Goal: Information Seeking & Learning: Learn about a topic

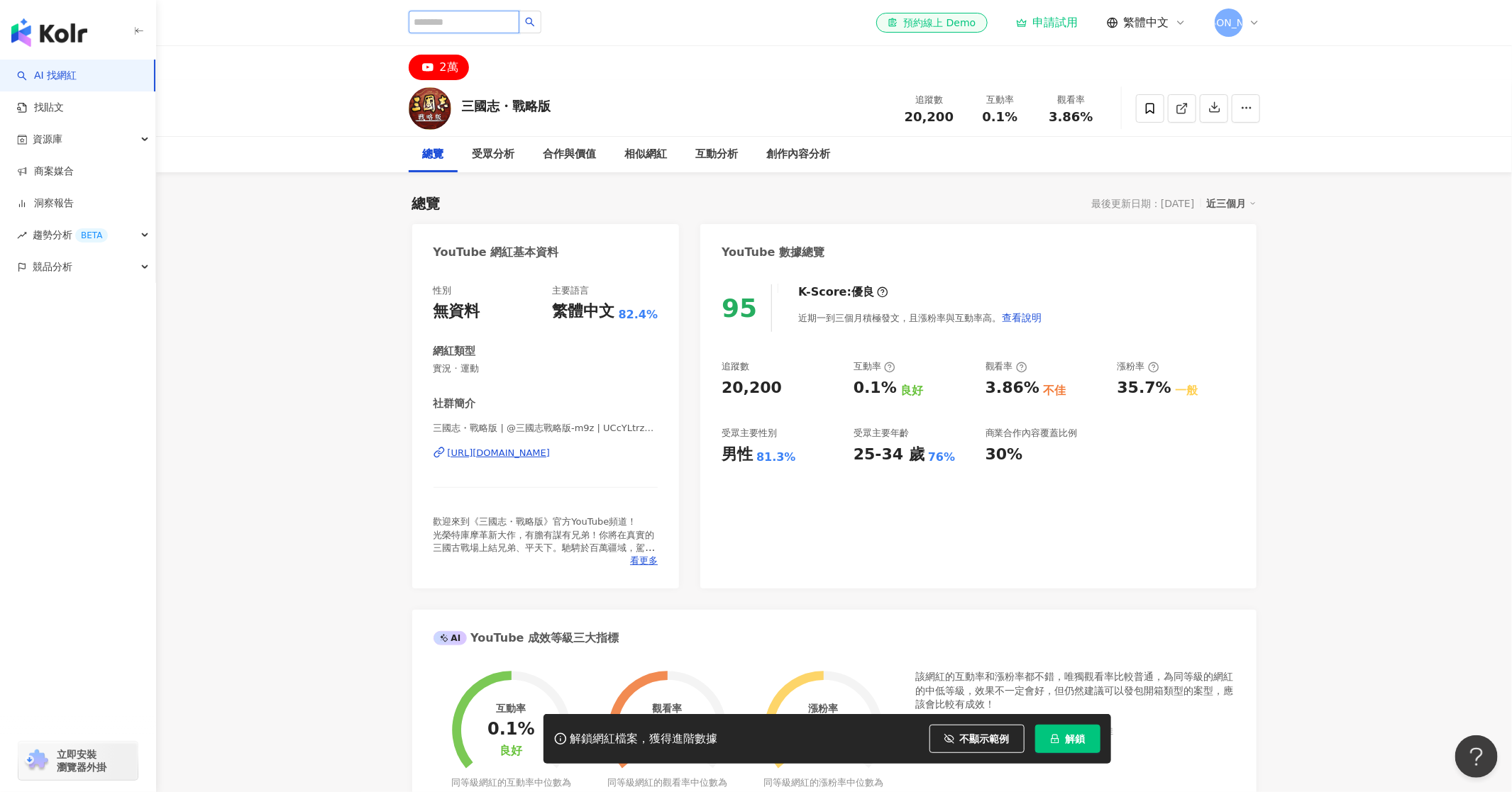
click at [491, 24] on input "search" at bounding box center [464, 21] width 111 height 23
type input "**"
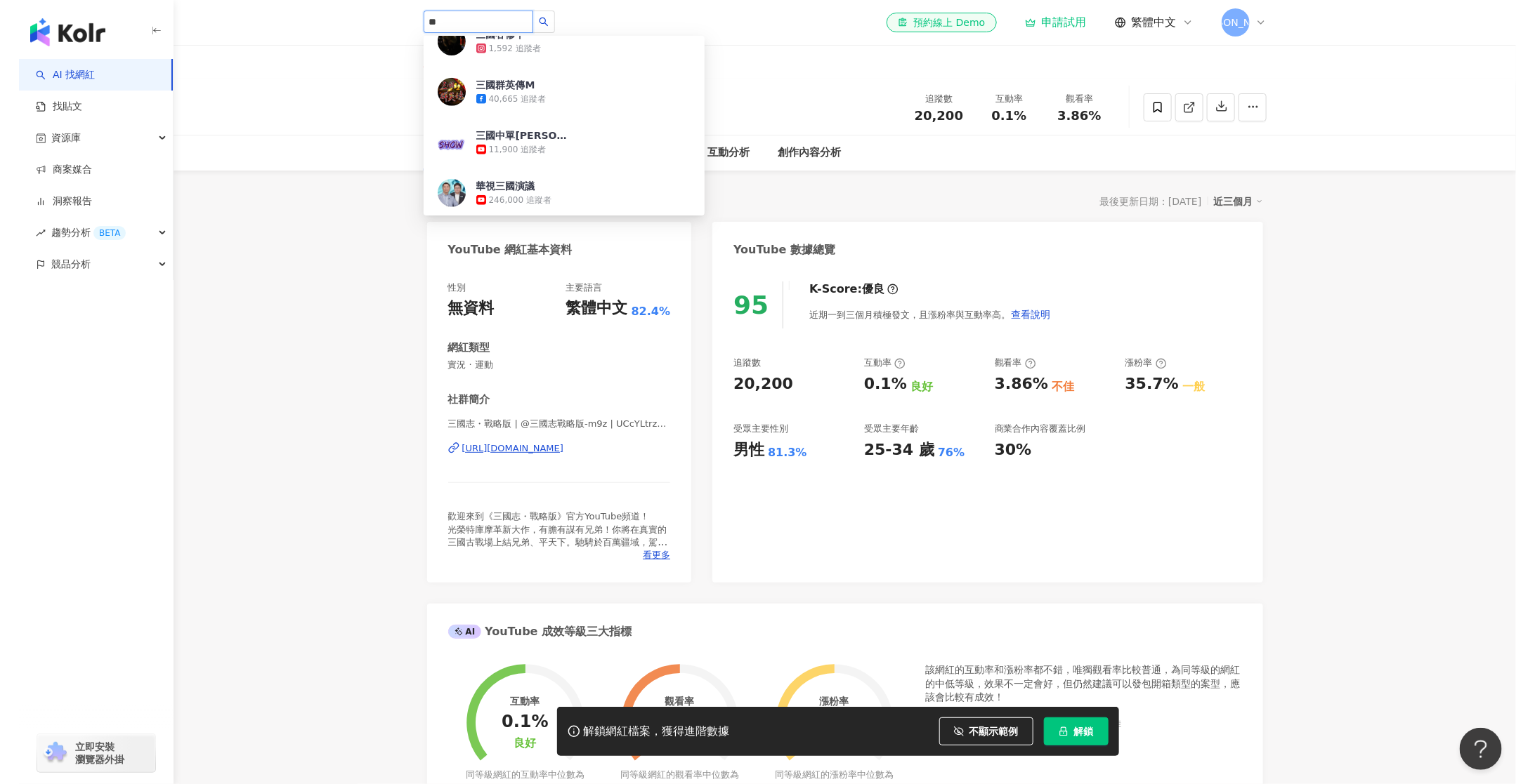
scroll to position [714, 0]
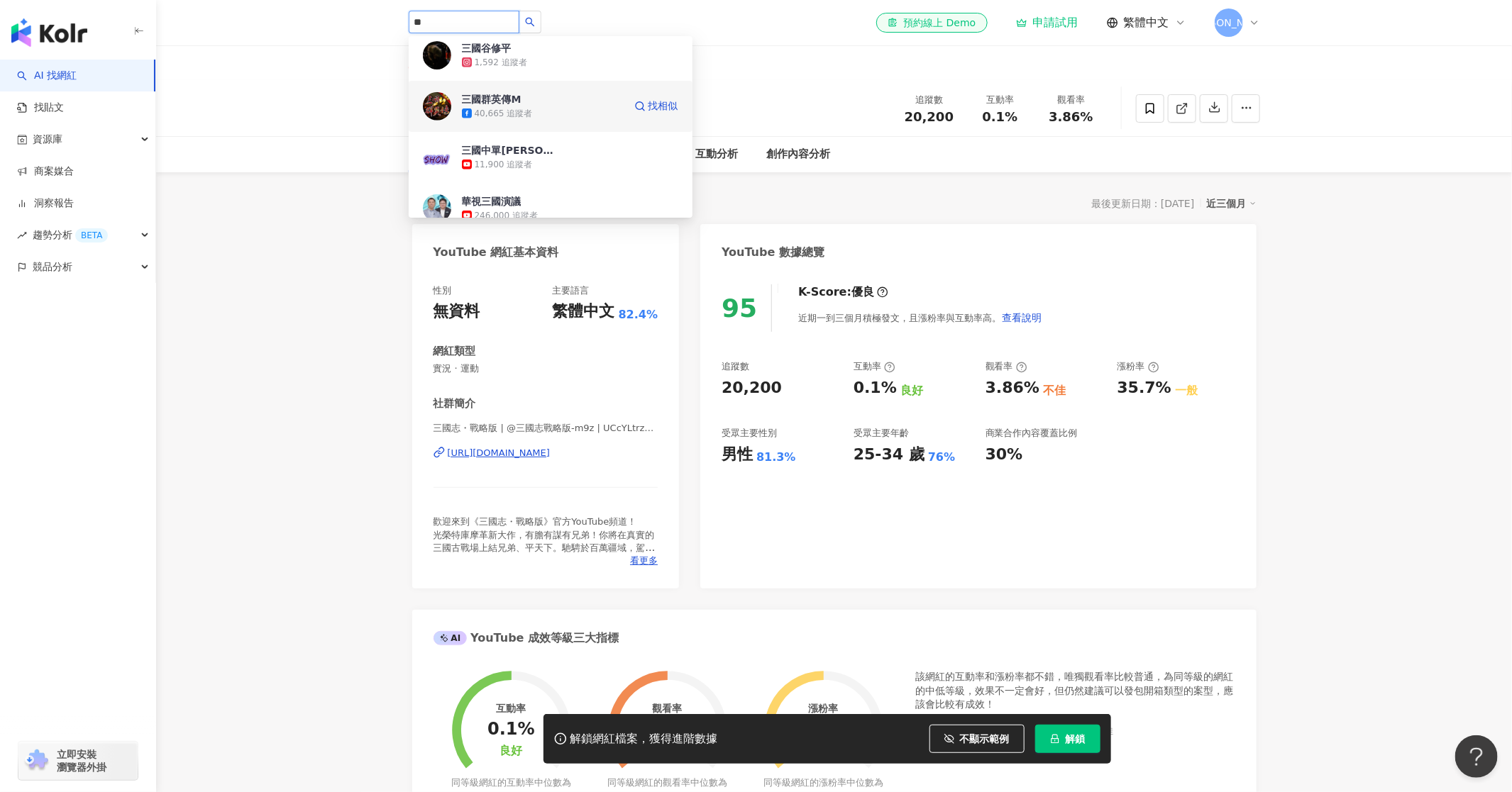
click at [537, 106] on div "40,665 追蹤者" at bounding box center [543, 113] width 162 height 14
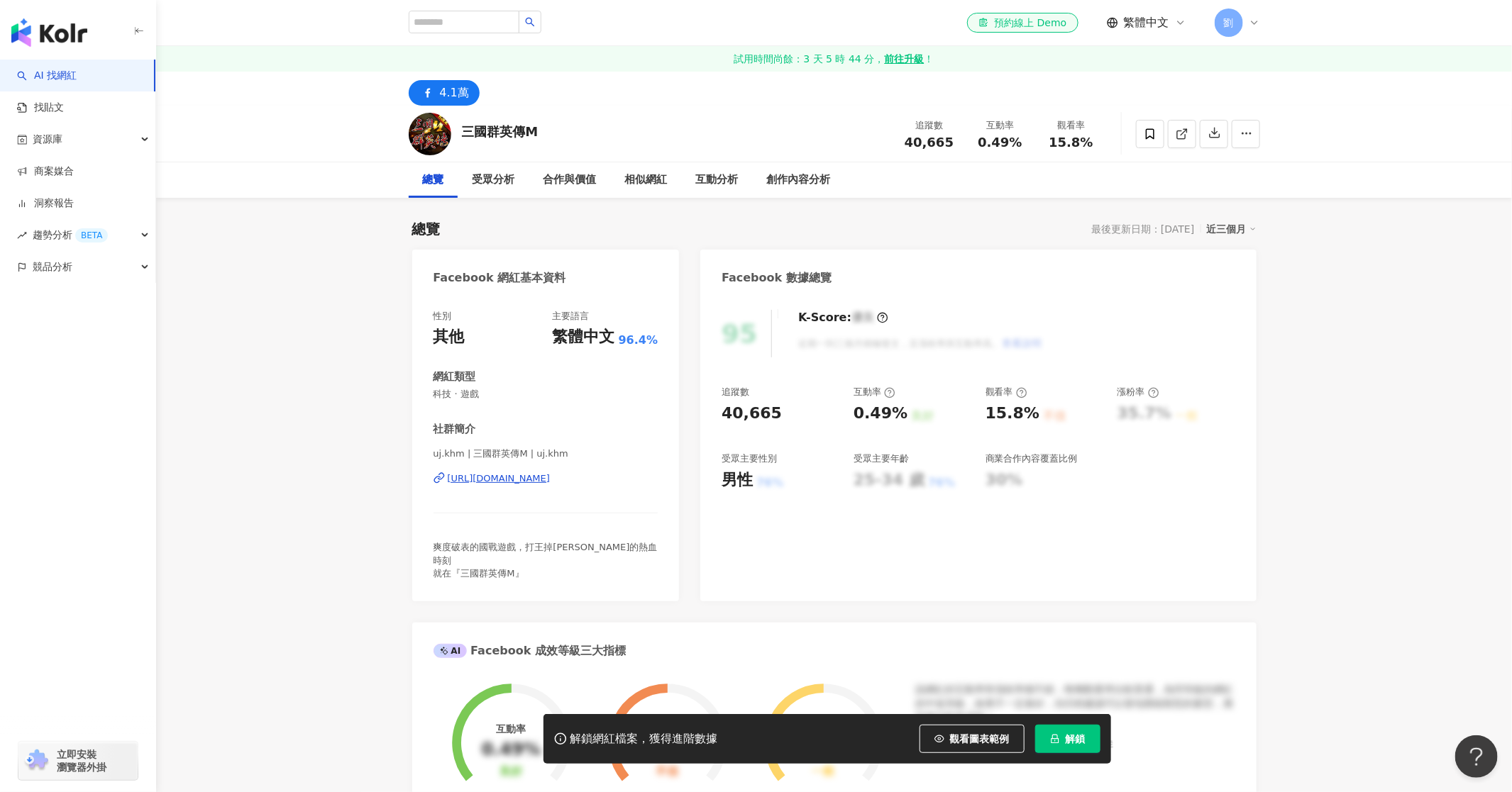
click at [991, 734] on span "觀看圖表範例" at bounding box center [980, 739] width 60 height 11
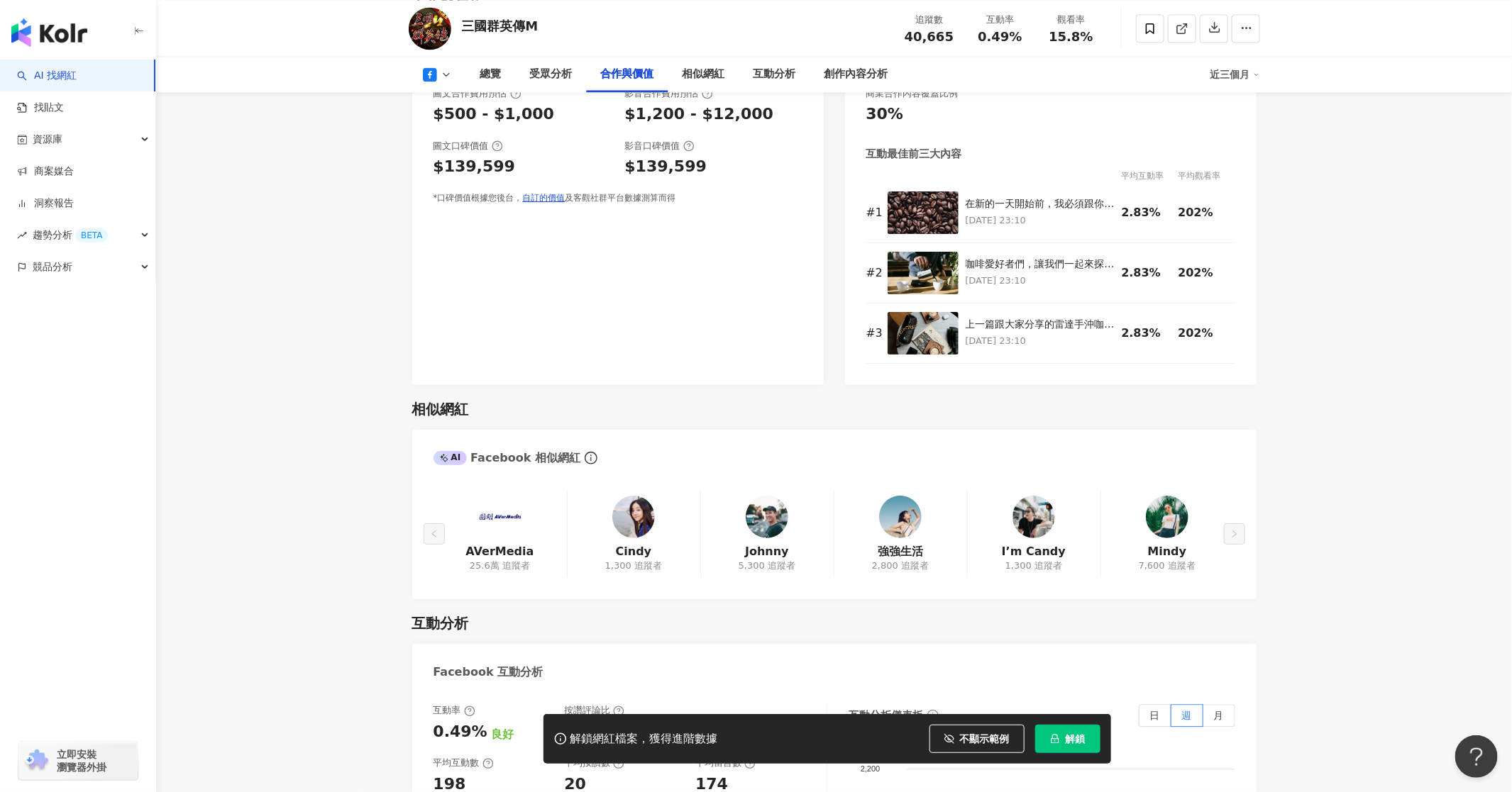
scroll to position [1766, 0]
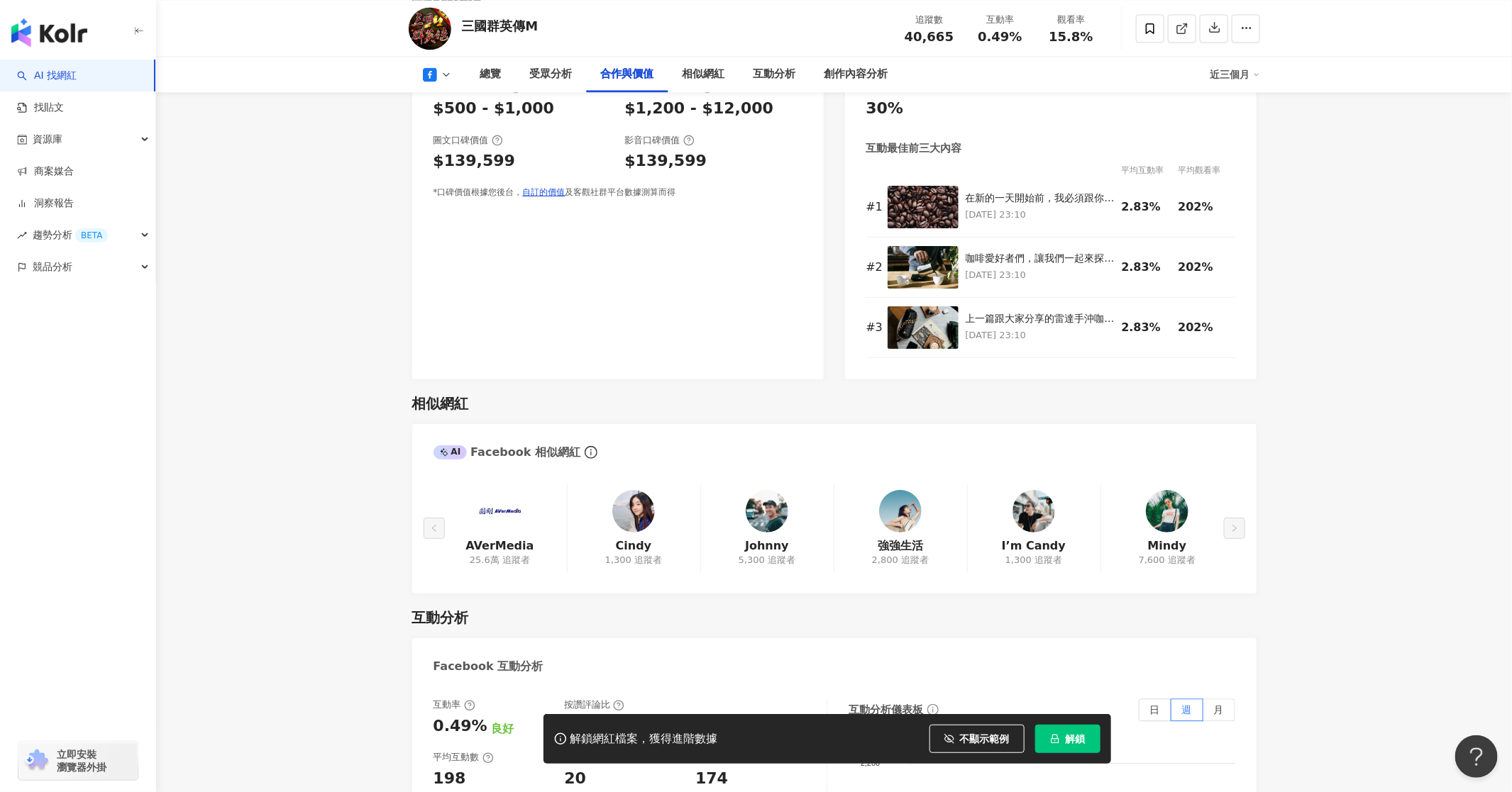
click at [518, 23] on div "三國群英傳M" at bounding box center [501, 26] width 77 height 18
copy div "三國群英傳M"
click at [512, 27] on div "三國群英傳M" at bounding box center [501, 26] width 77 height 18
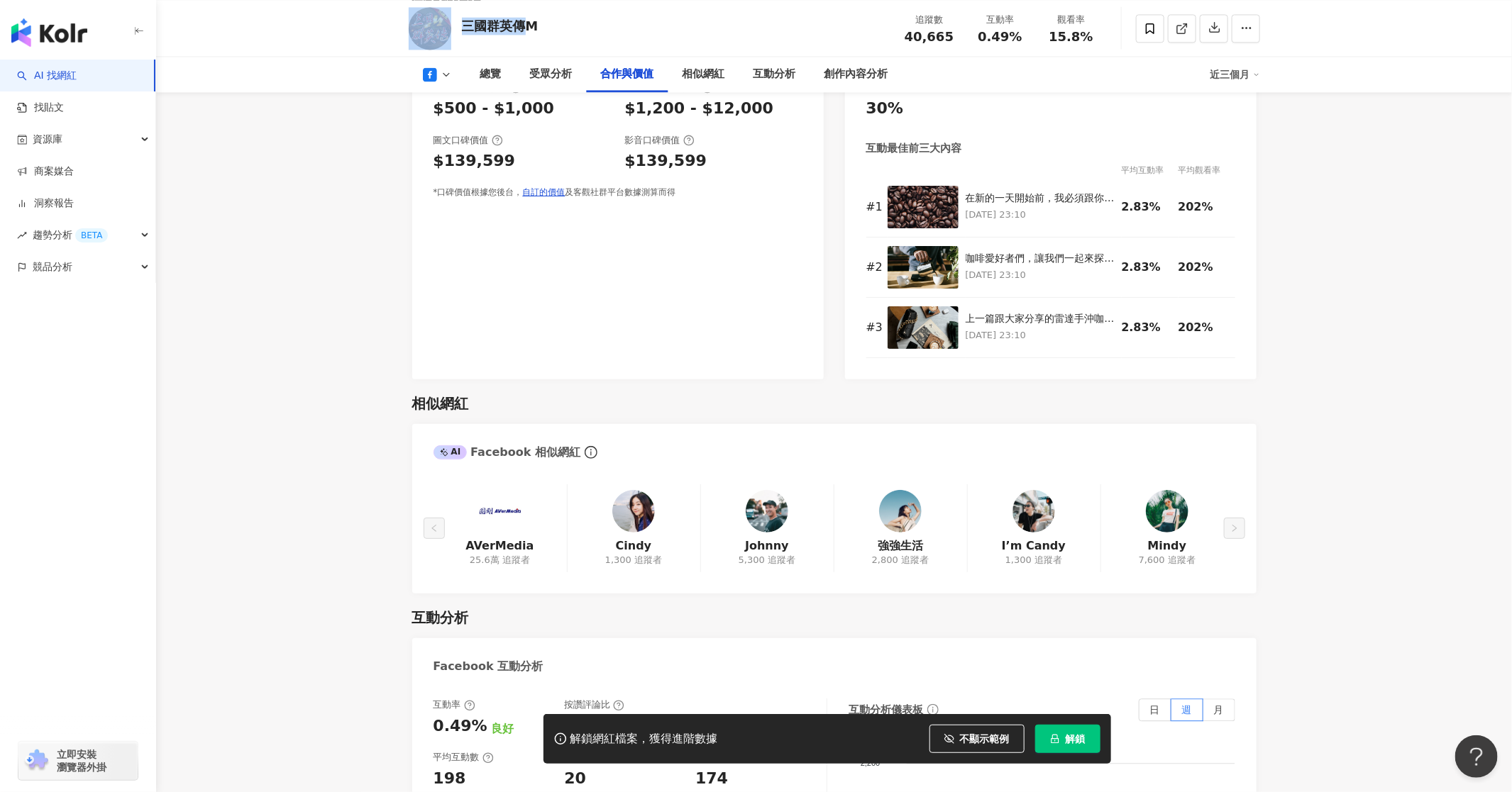
drag, startPoint x: 527, startPoint y: 24, endPoint x: 456, endPoint y: 24, distance: 71.0
click at [456, 24] on div "三國群英傳M 追蹤數 40,665 互動率 0.49% 觀看率 15.8%" at bounding box center [834, 28] width 908 height 56
copy div "三國群英傳"
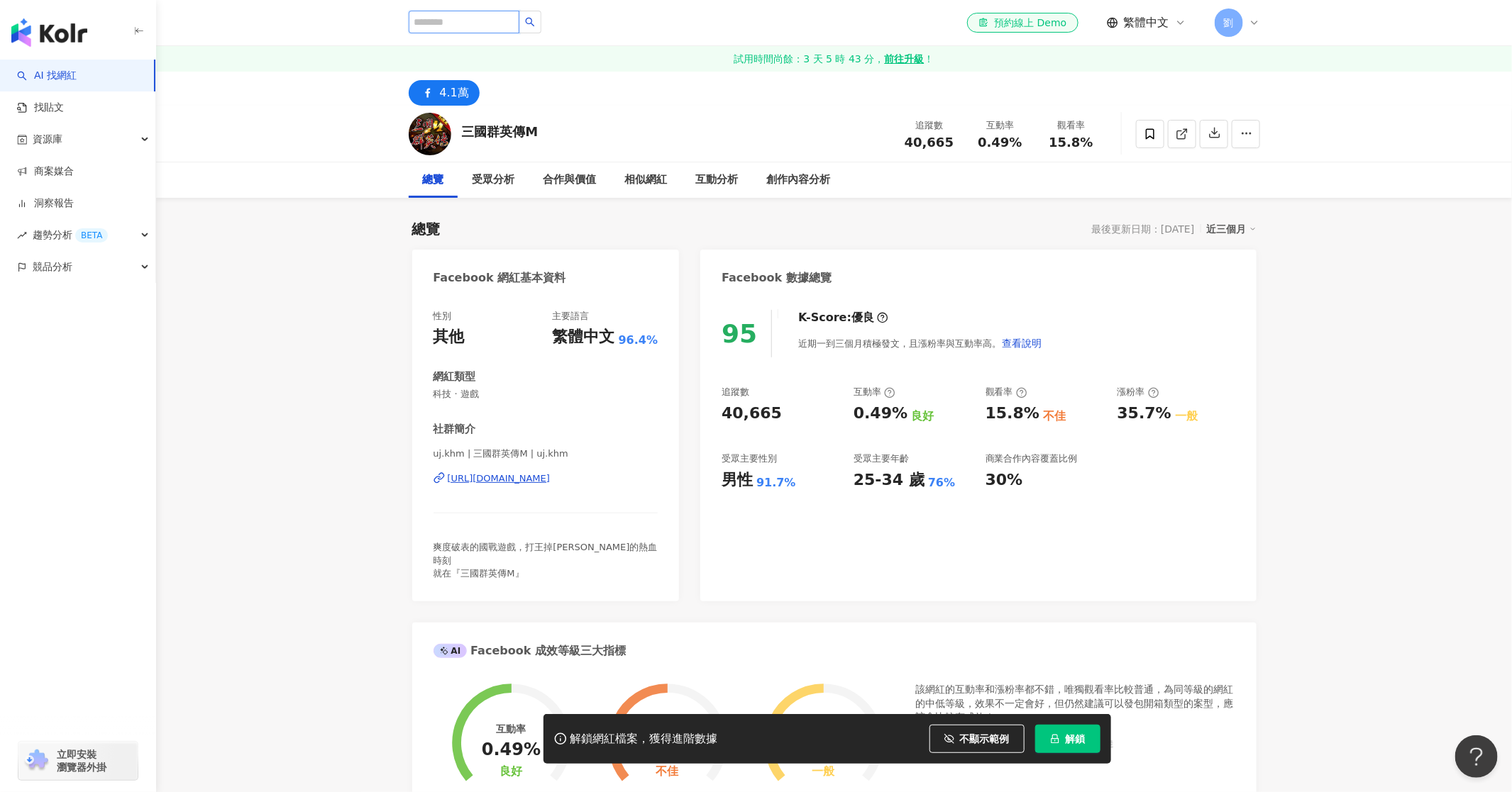
paste input "*****"
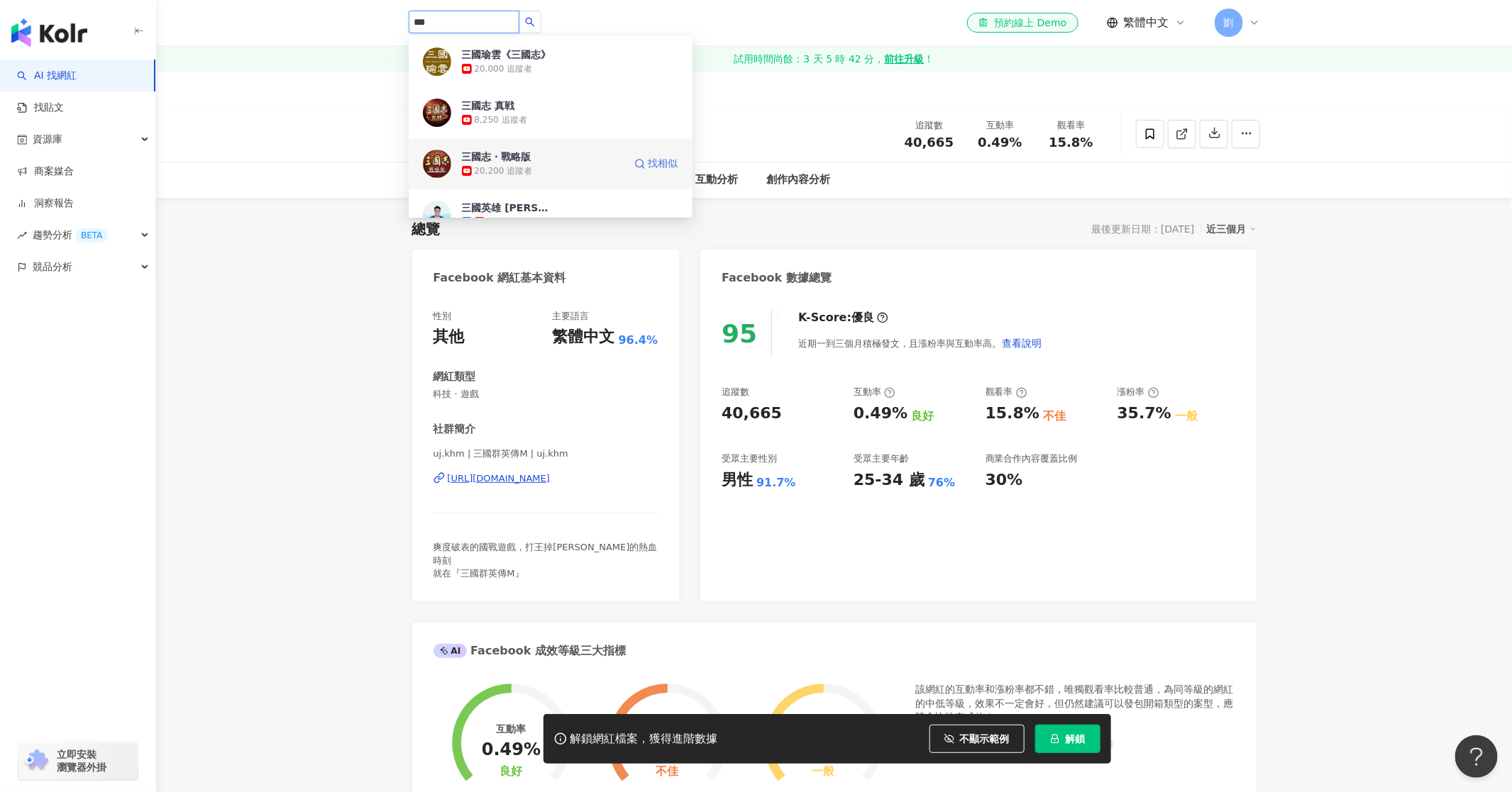
click at [648, 160] on span "找相似" at bounding box center [663, 163] width 30 height 14
type input "**"
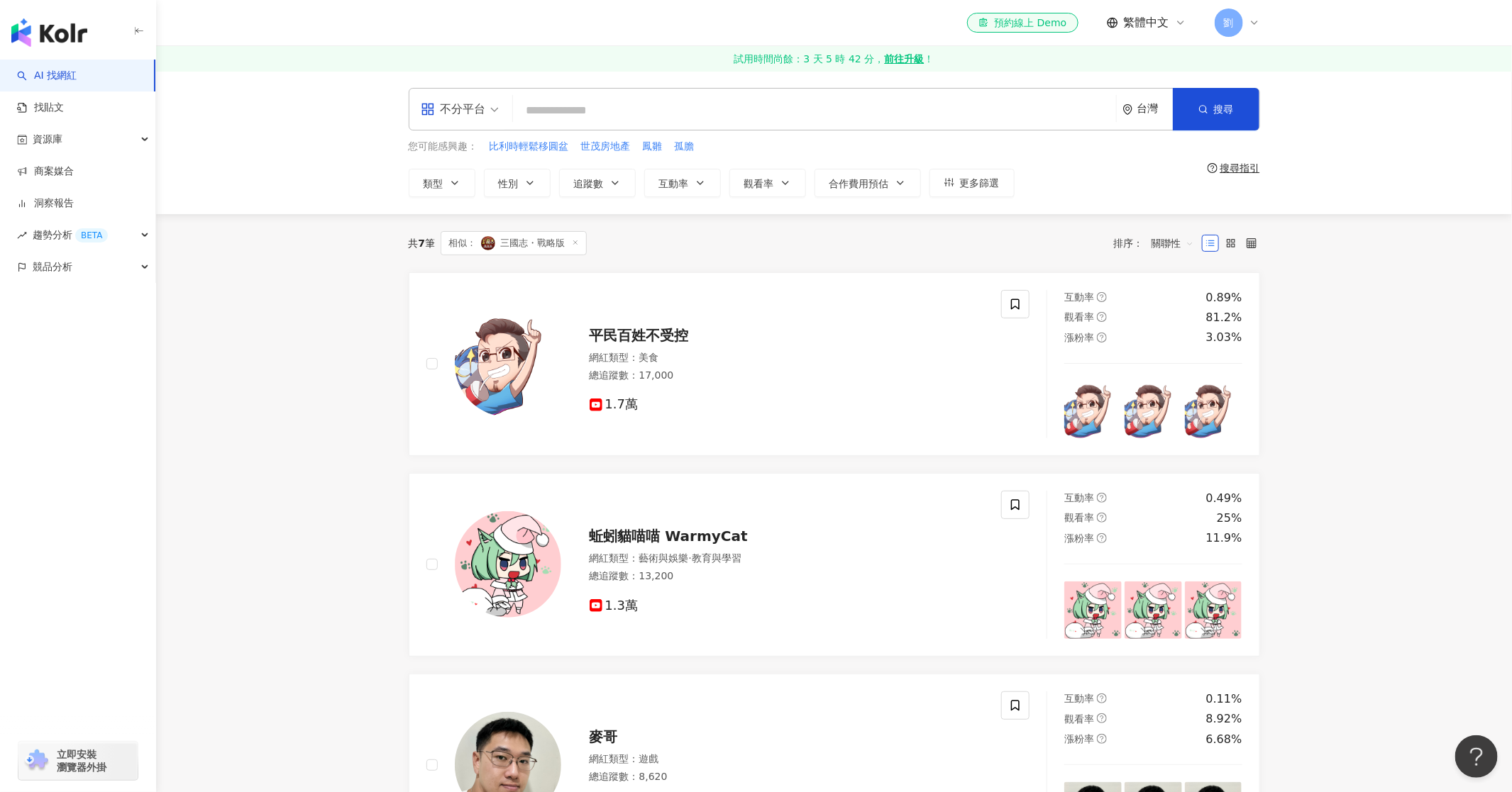
click at [575, 100] on input "search" at bounding box center [814, 111] width 591 height 27
click at [63, 111] on link "找貼文" at bounding box center [40, 107] width 47 height 14
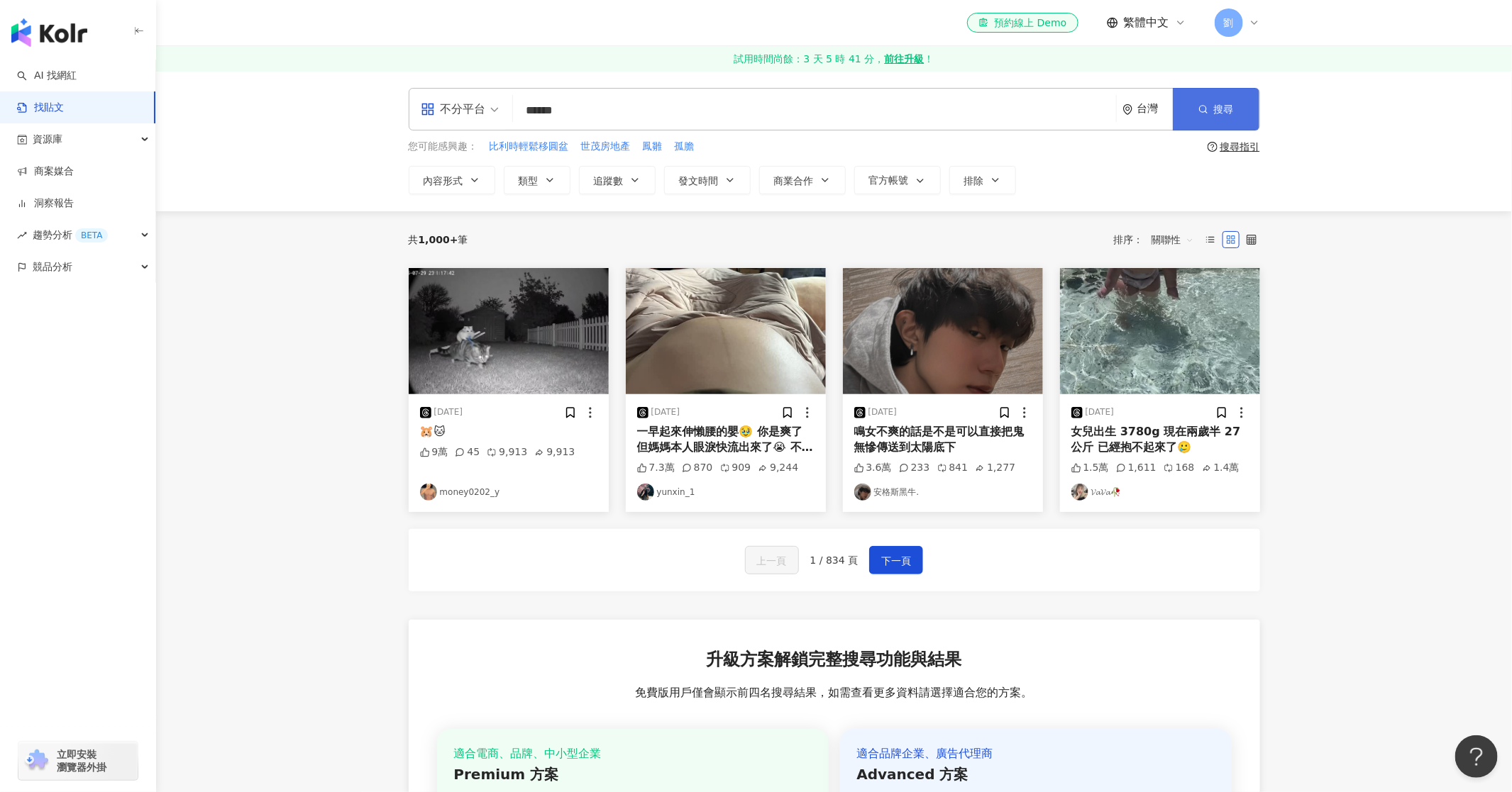
click at [1206, 114] on icon "button" at bounding box center [1203, 109] width 10 height 10
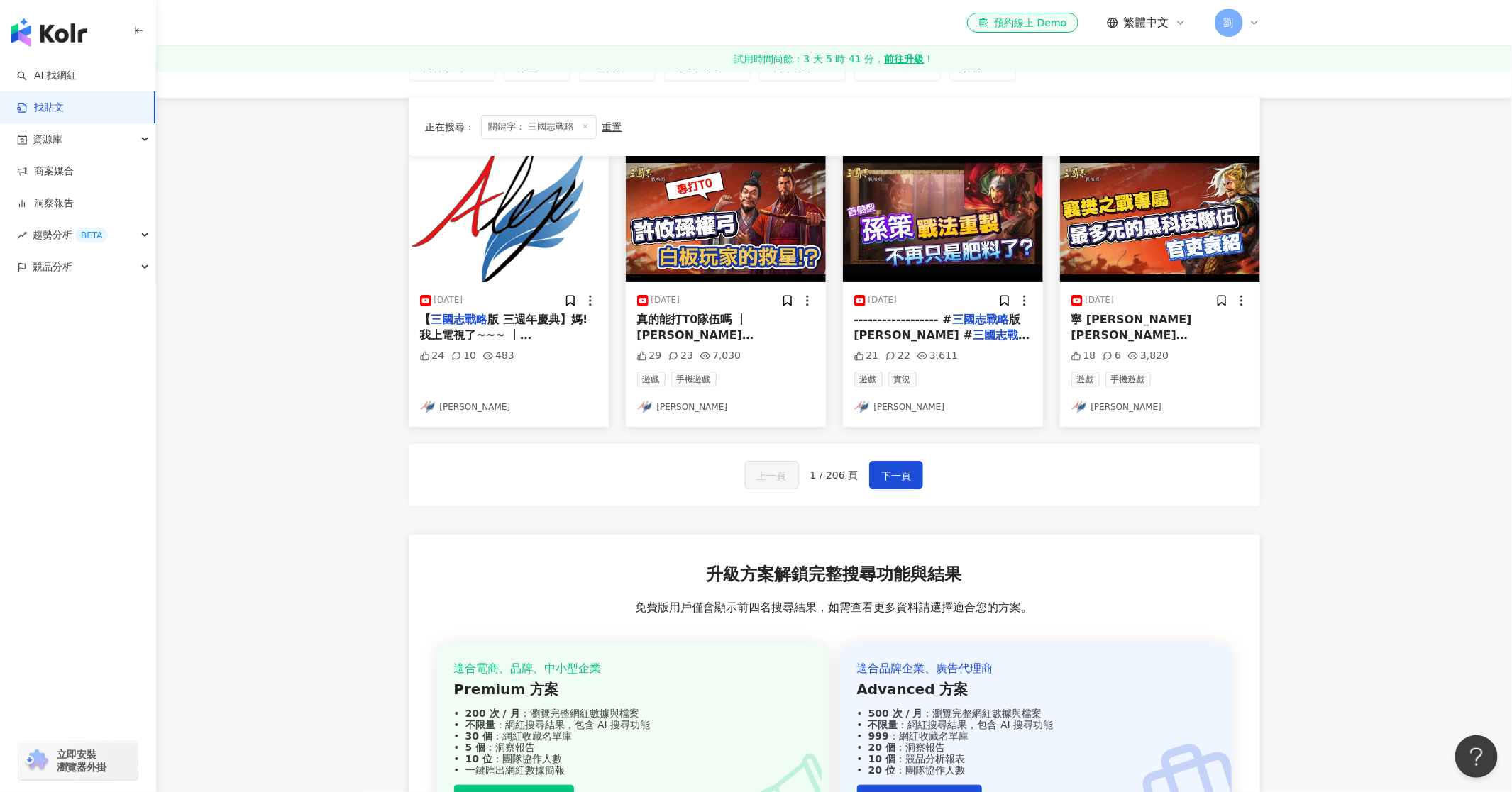
scroll to position [79, 0]
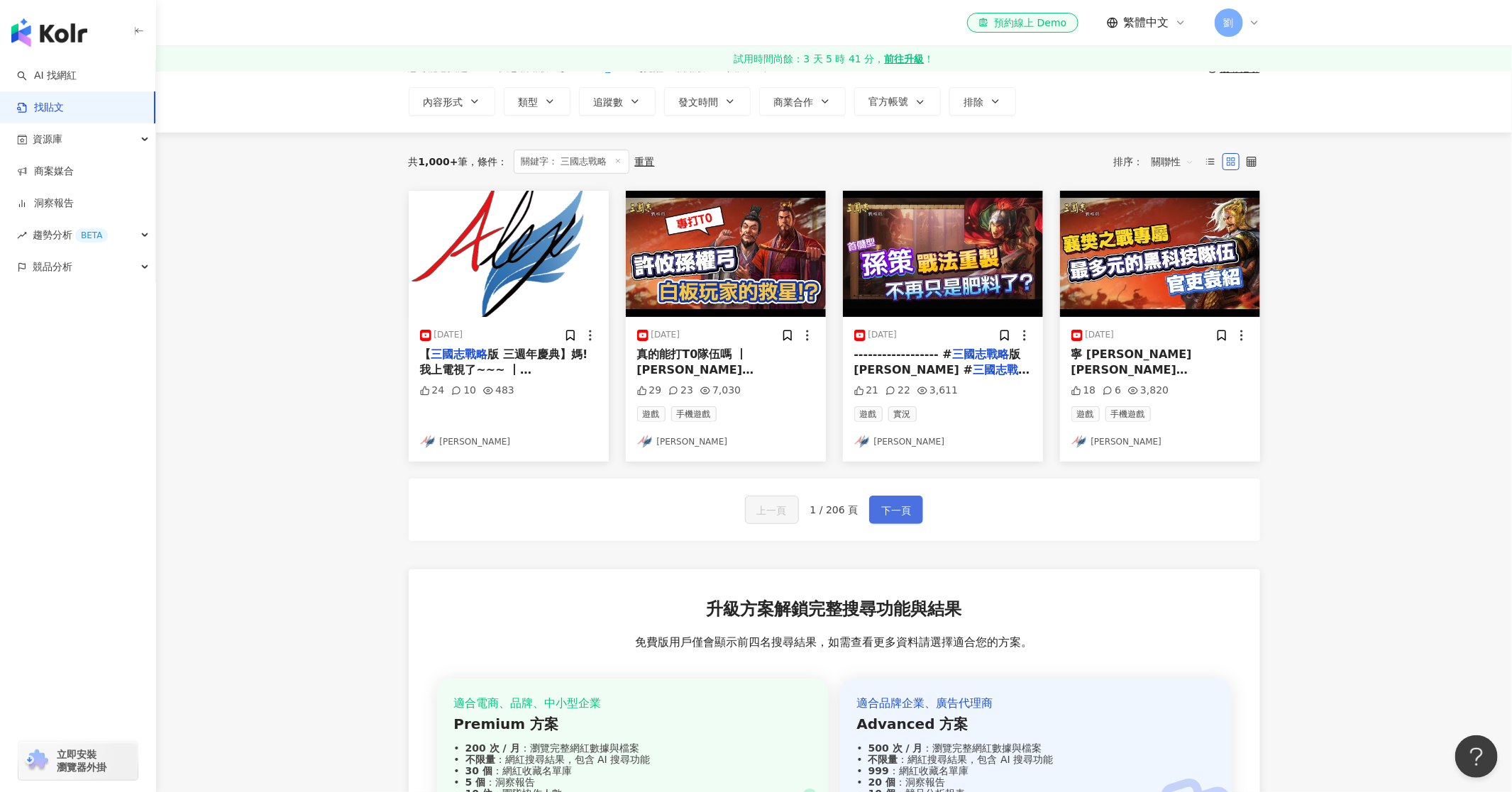
click at [901, 503] on span "下一頁" at bounding box center [896, 510] width 30 height 17
click at [882, 505] on span "下一頁" at bounding box center [896, 510] width 30 height 17
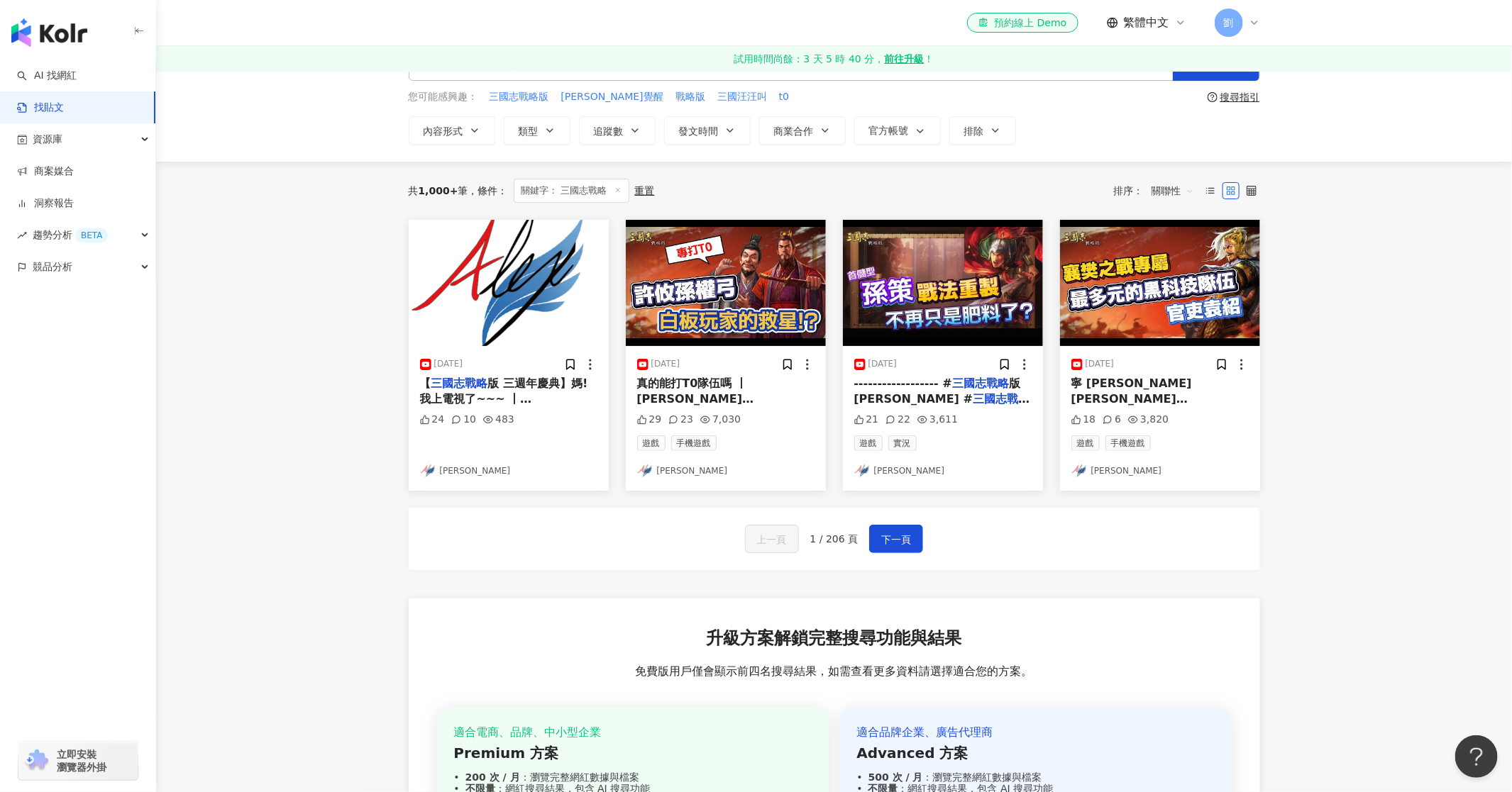
scroll to position [0, 0]
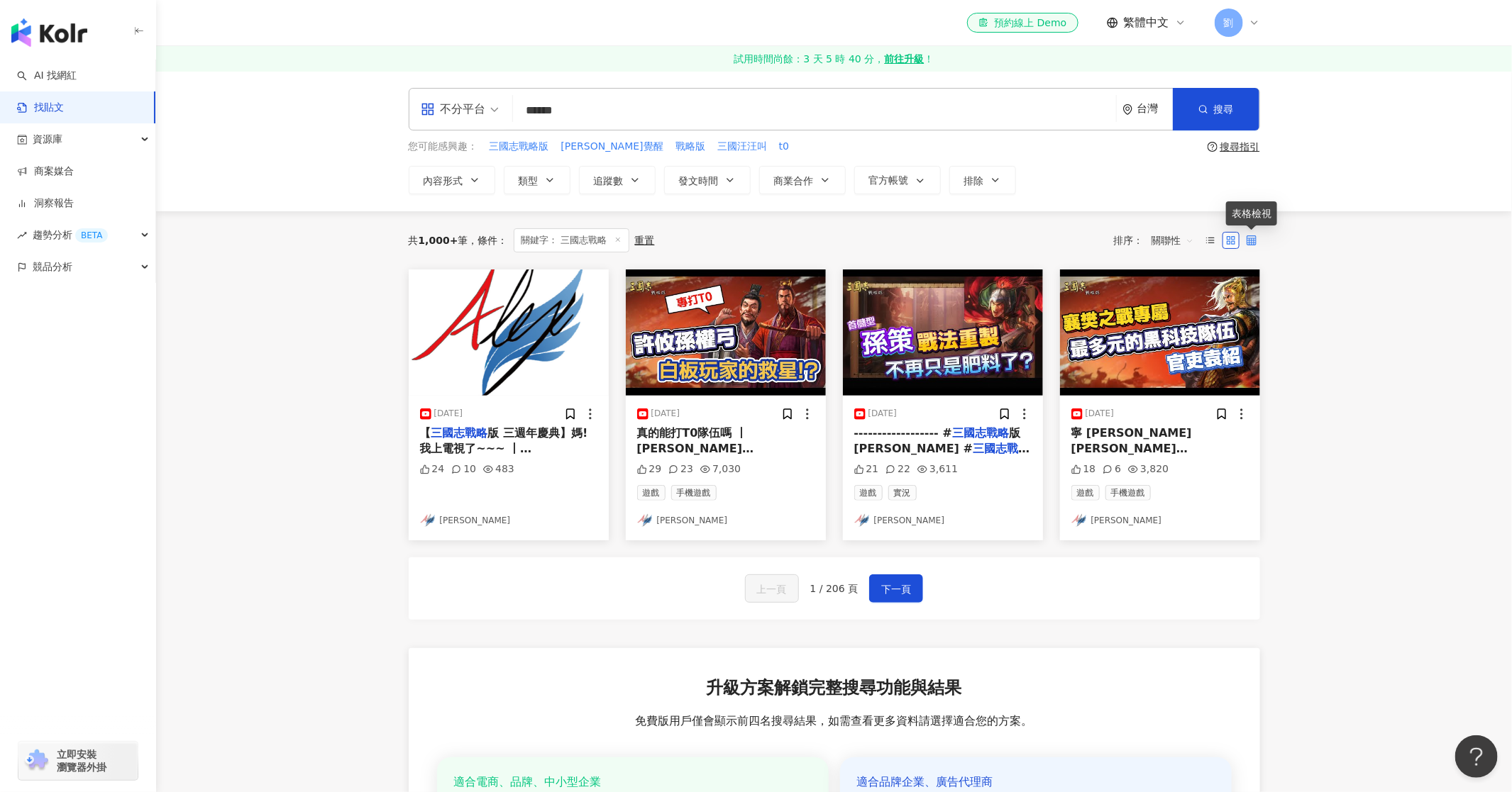
click at [1246, 237] on icon at bounding box center [1251, 240] width 10 height 10
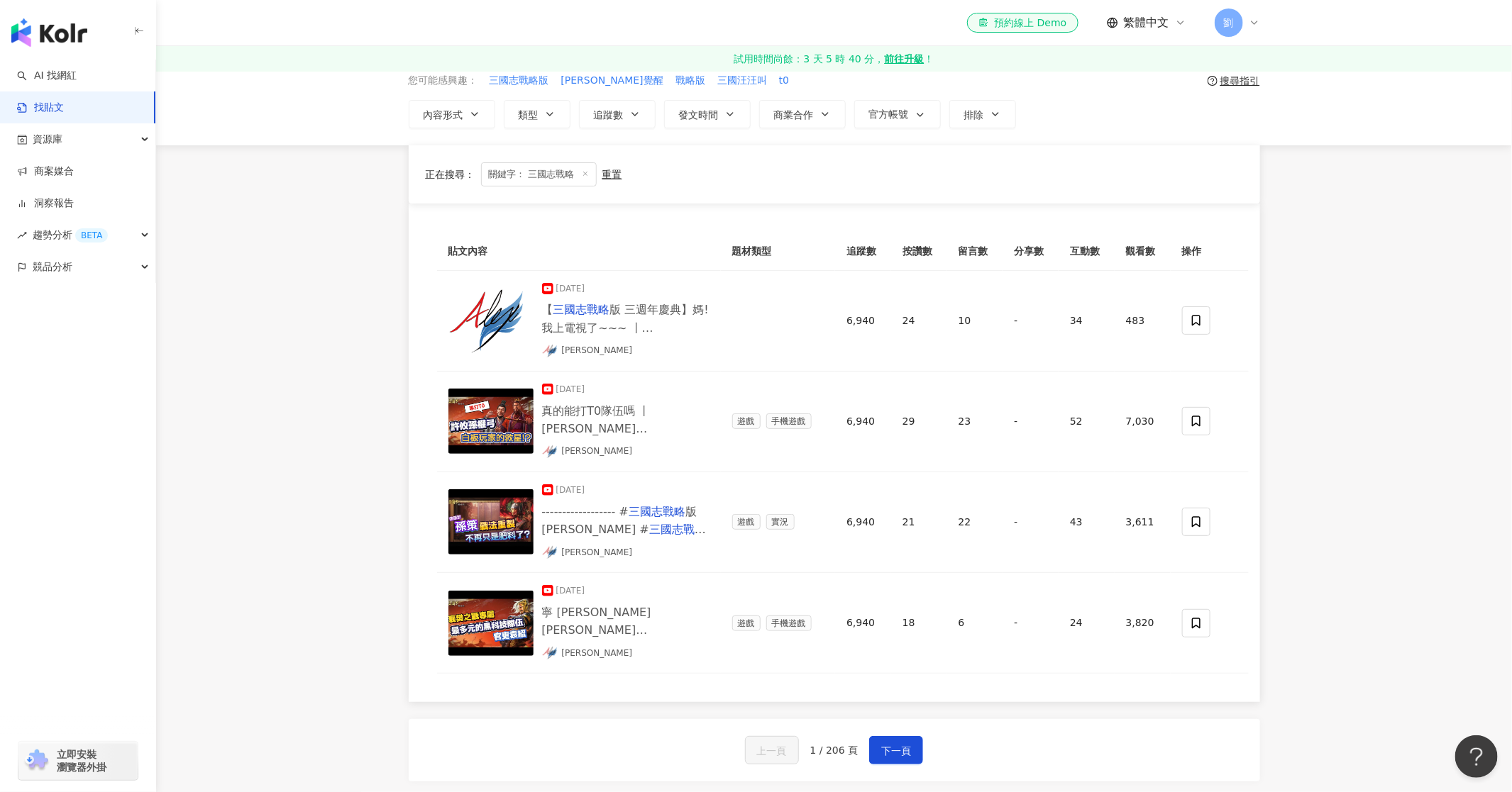
scroll to position [355, 0]
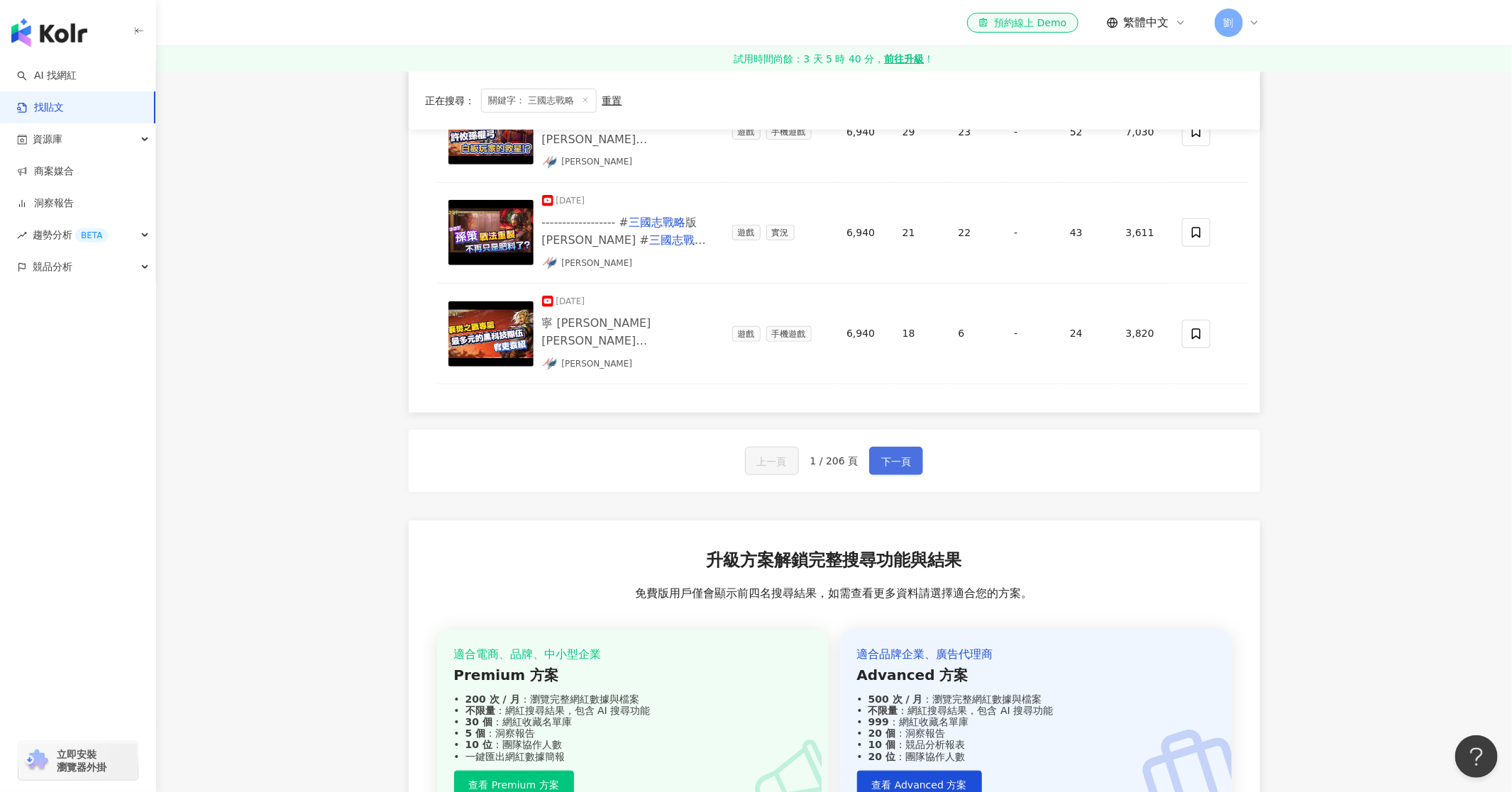
click at [884, 458] on span "下一頁" at bounding box center [896, 461] width 30 height 17
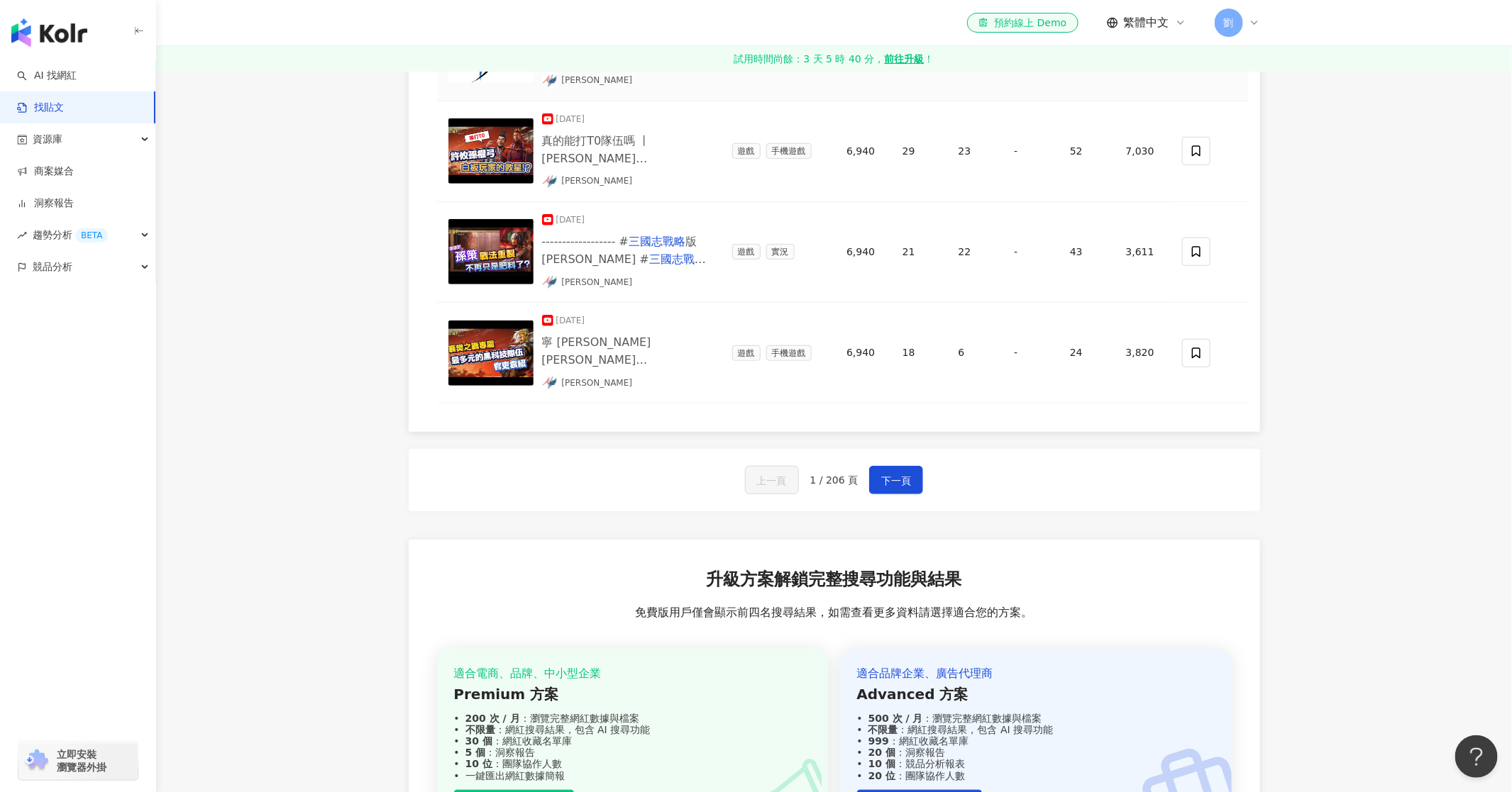
scroll to position [0, 0]
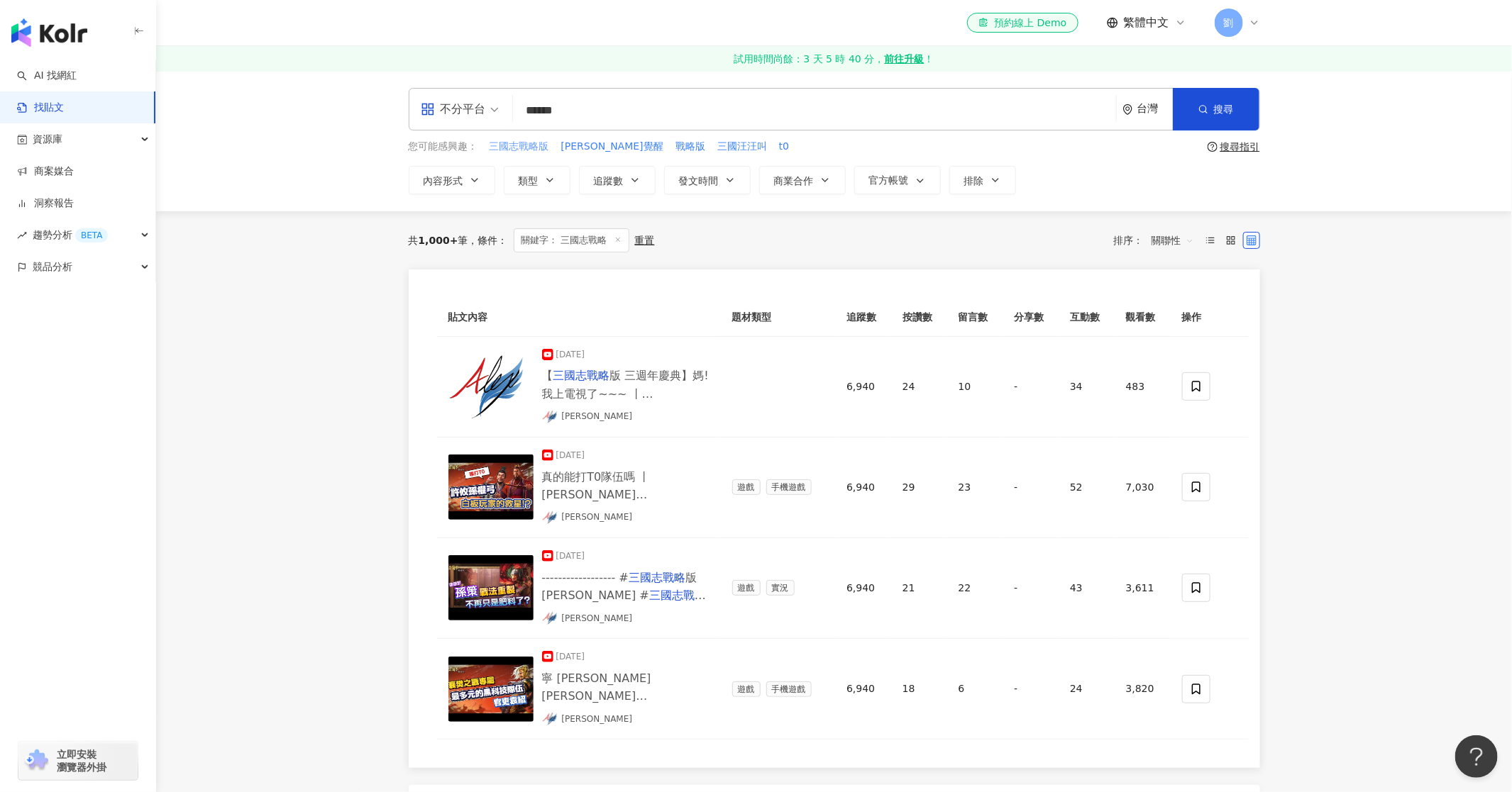
click at [529, 142] on span "三國志戰略版" at bounding box center [519, 146] width 60 height 14
type input "******"
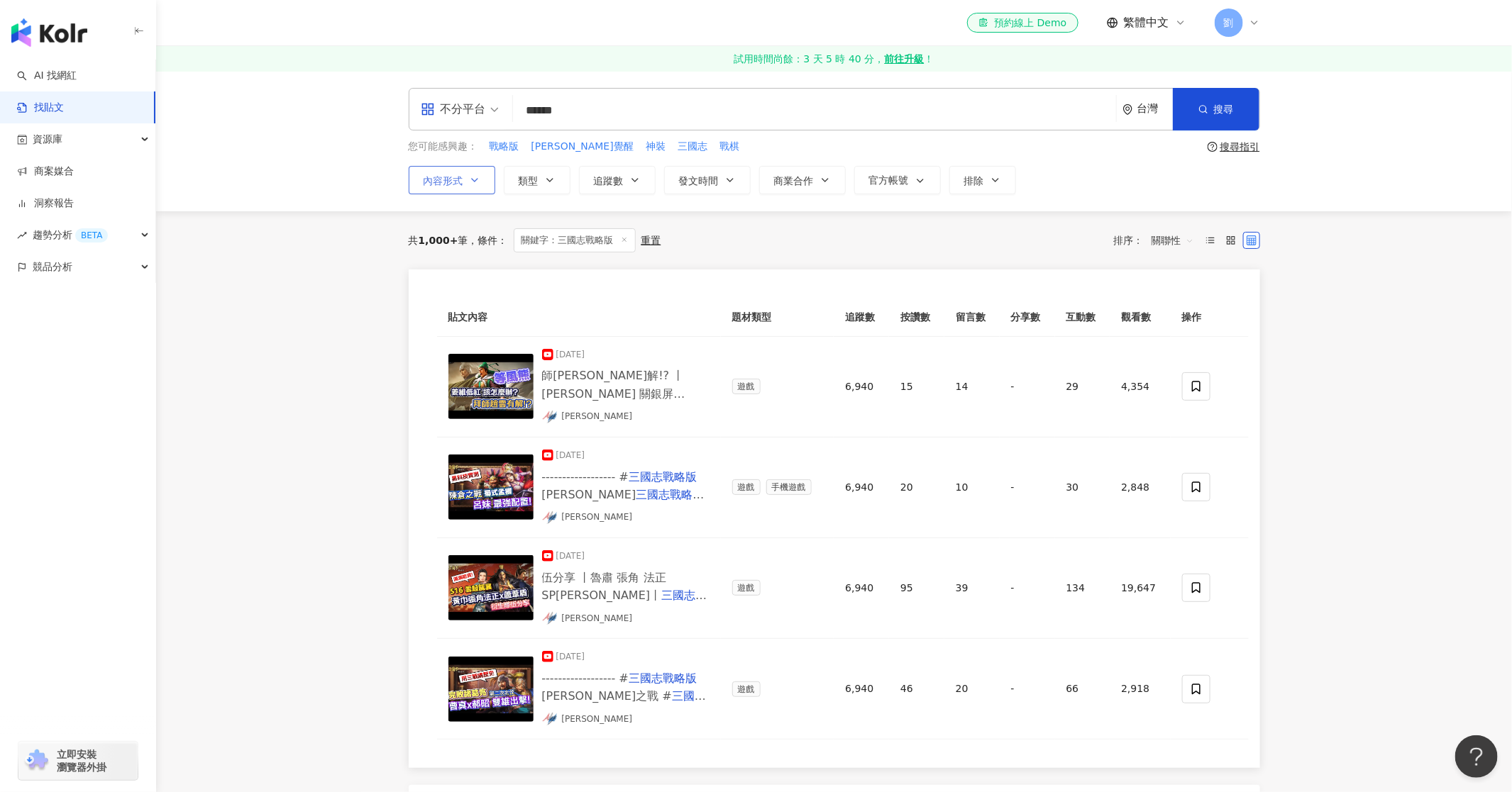
click at [473, 181] on icon "button" at bounding box center [474, 179] width 11 height 11
click at [464, 256] on span "貼文" at bounding box center [450, 264] width 31 height 16
click at [305, 234] on main "不分平台 ****** 台灣 搜尋 您可能感興趣： 戰略版 黎明覺醒 神裝 三國志 戰棋 搜尋指引 內容形式 類型 追蹤數 發文時間 商業合作 官方帳號 排除…" at bounding box center [834, 667] width 1355 height 1193
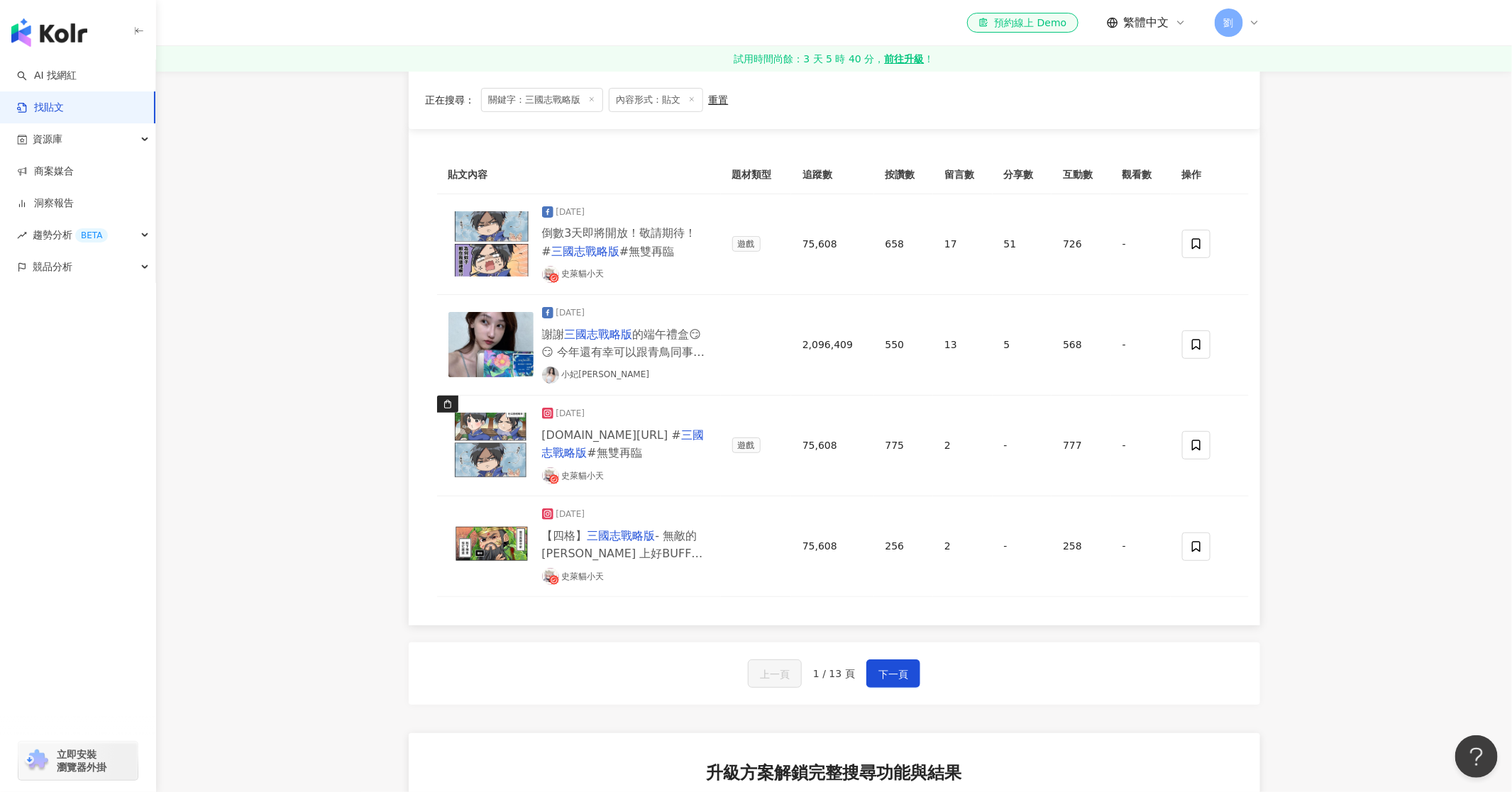
scroll to position [139, 0]
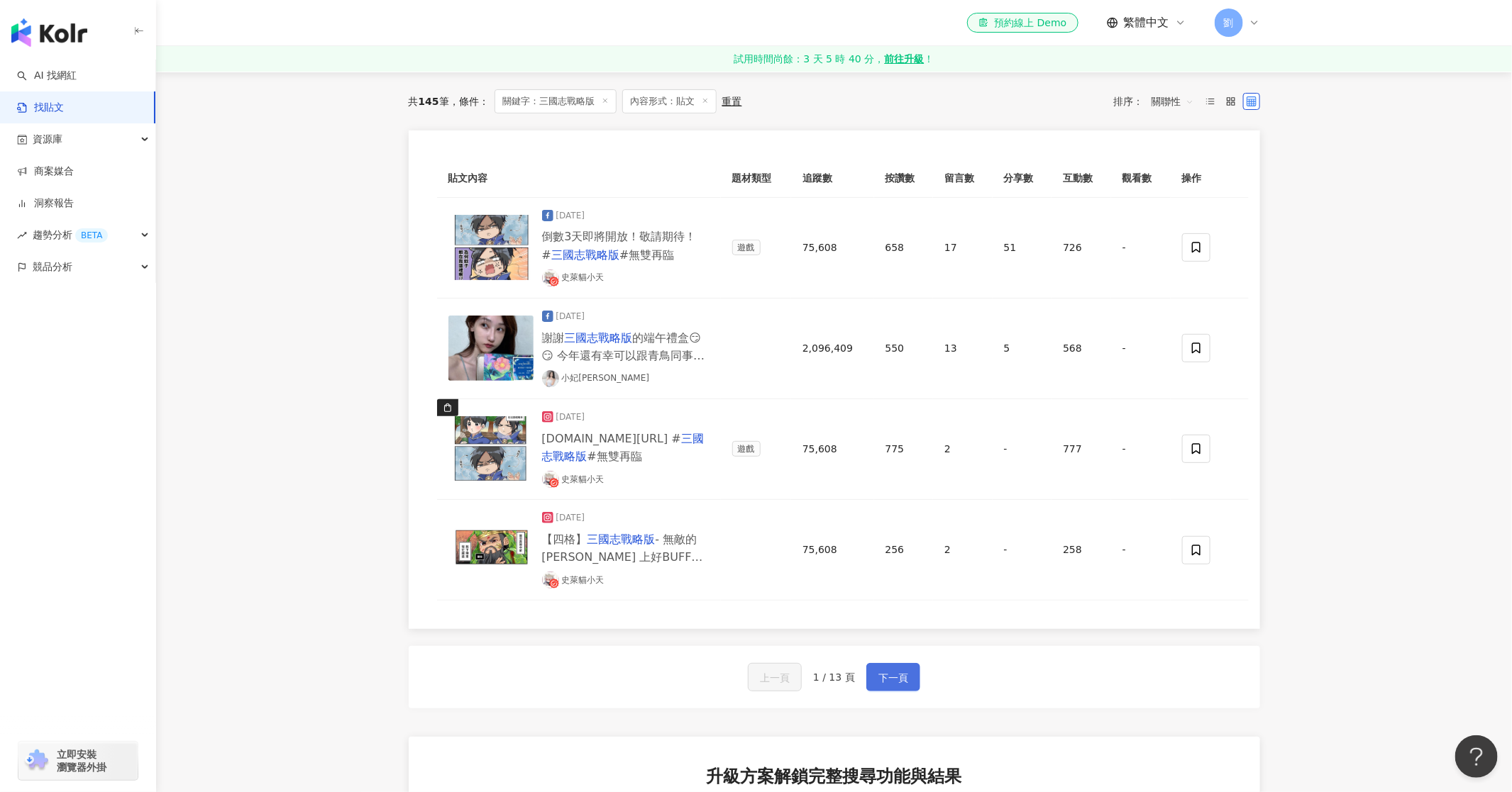
click at [907, 678] on button "下一頁" at bounding box center [893, 678] width 54 height 28
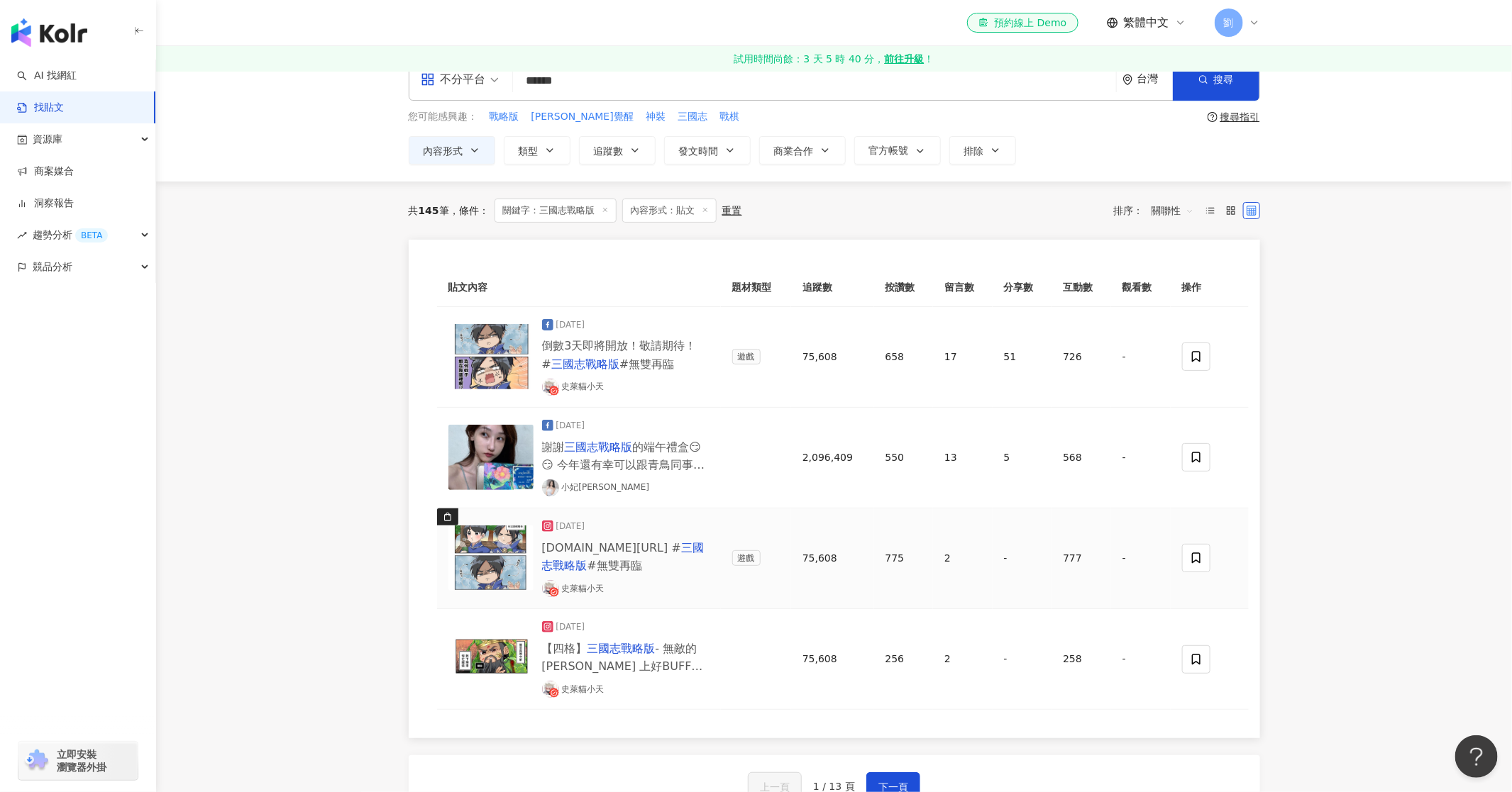
scroll to position [0, 0]
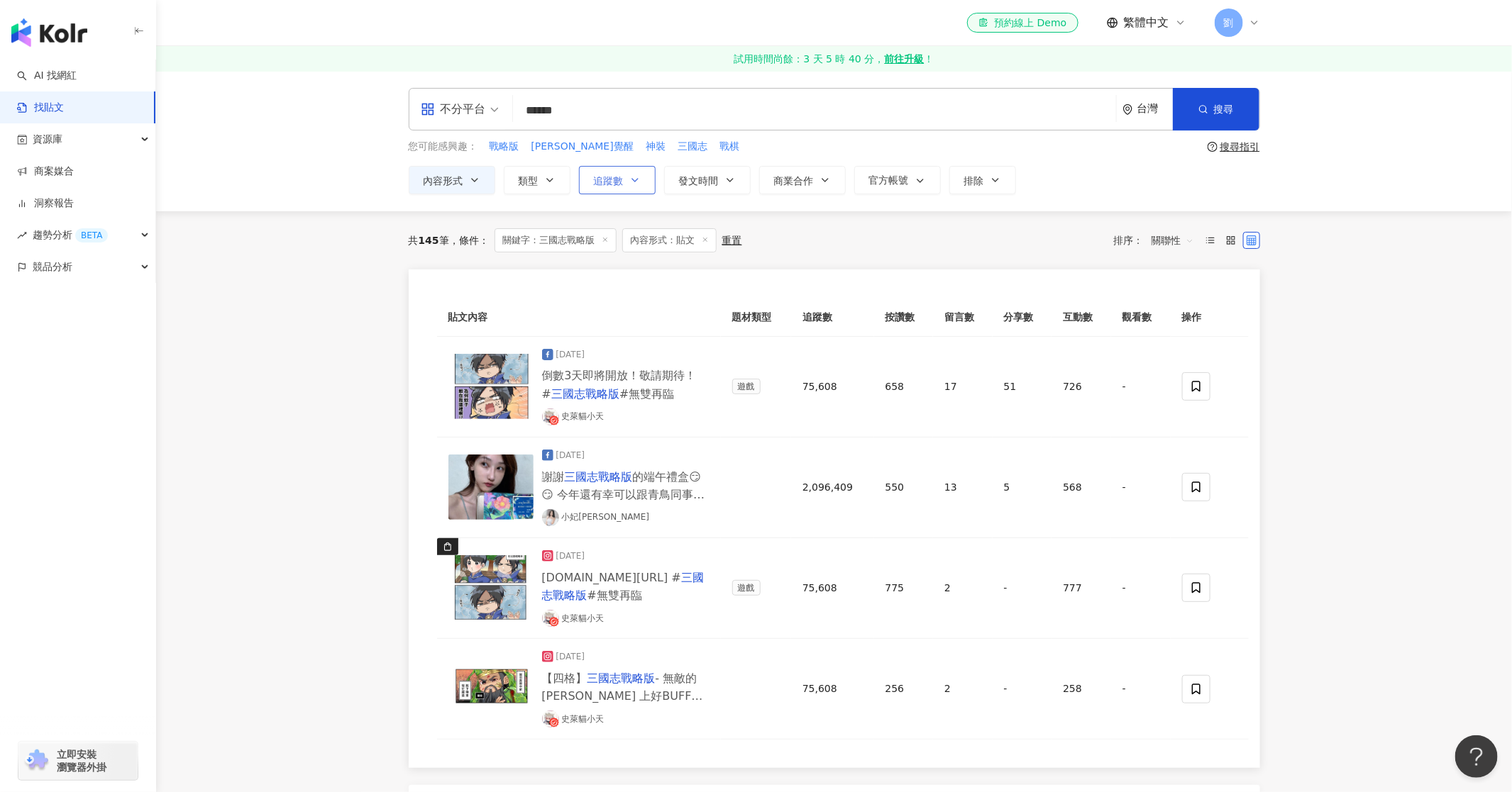
click at [626, 181] on button "追蹤數" at bounding box center [617, 180] width 77 height 28
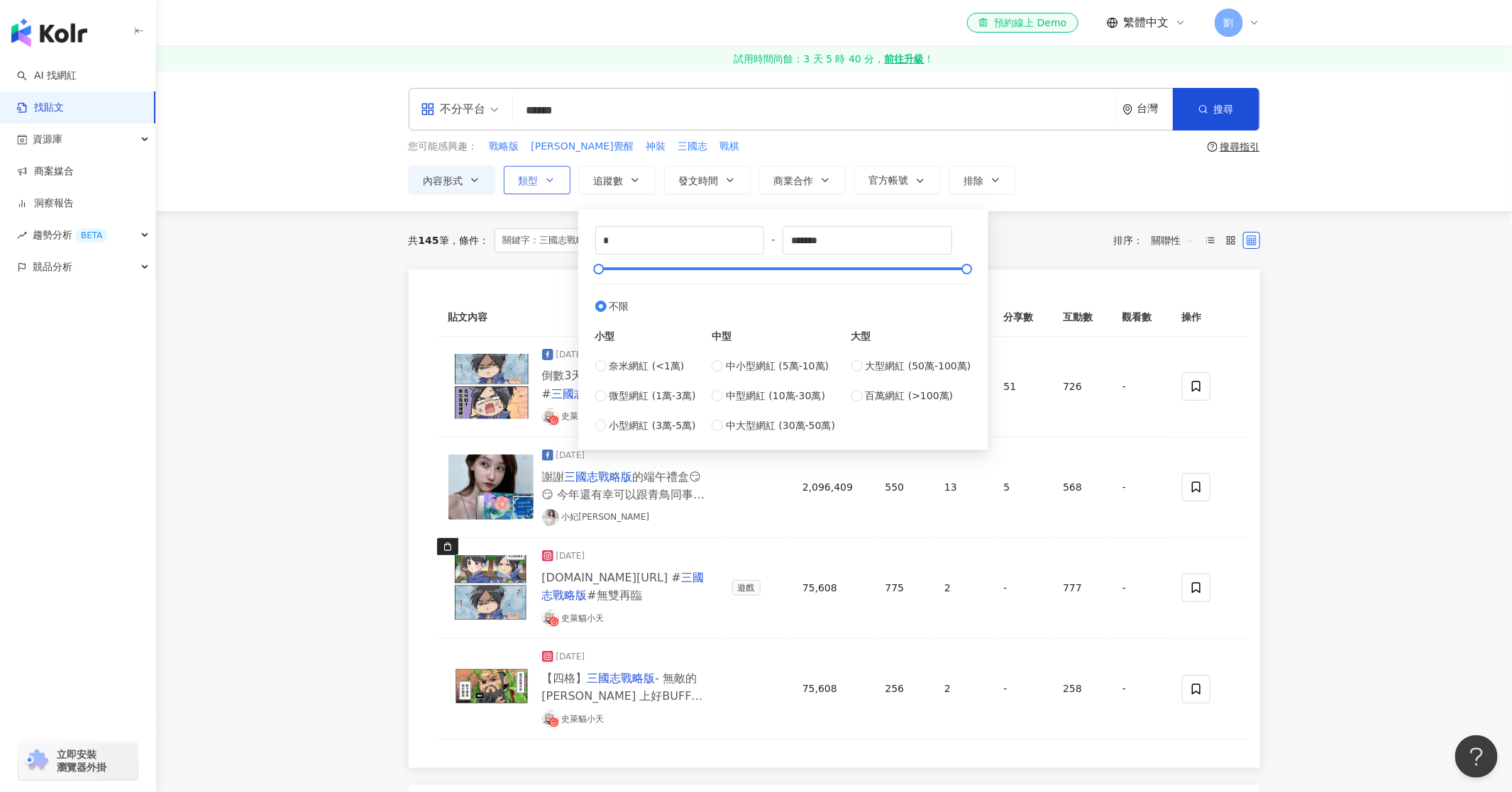
click at [554, 174] on icon "button" at bounding box center [549, 179] width 11 height 11
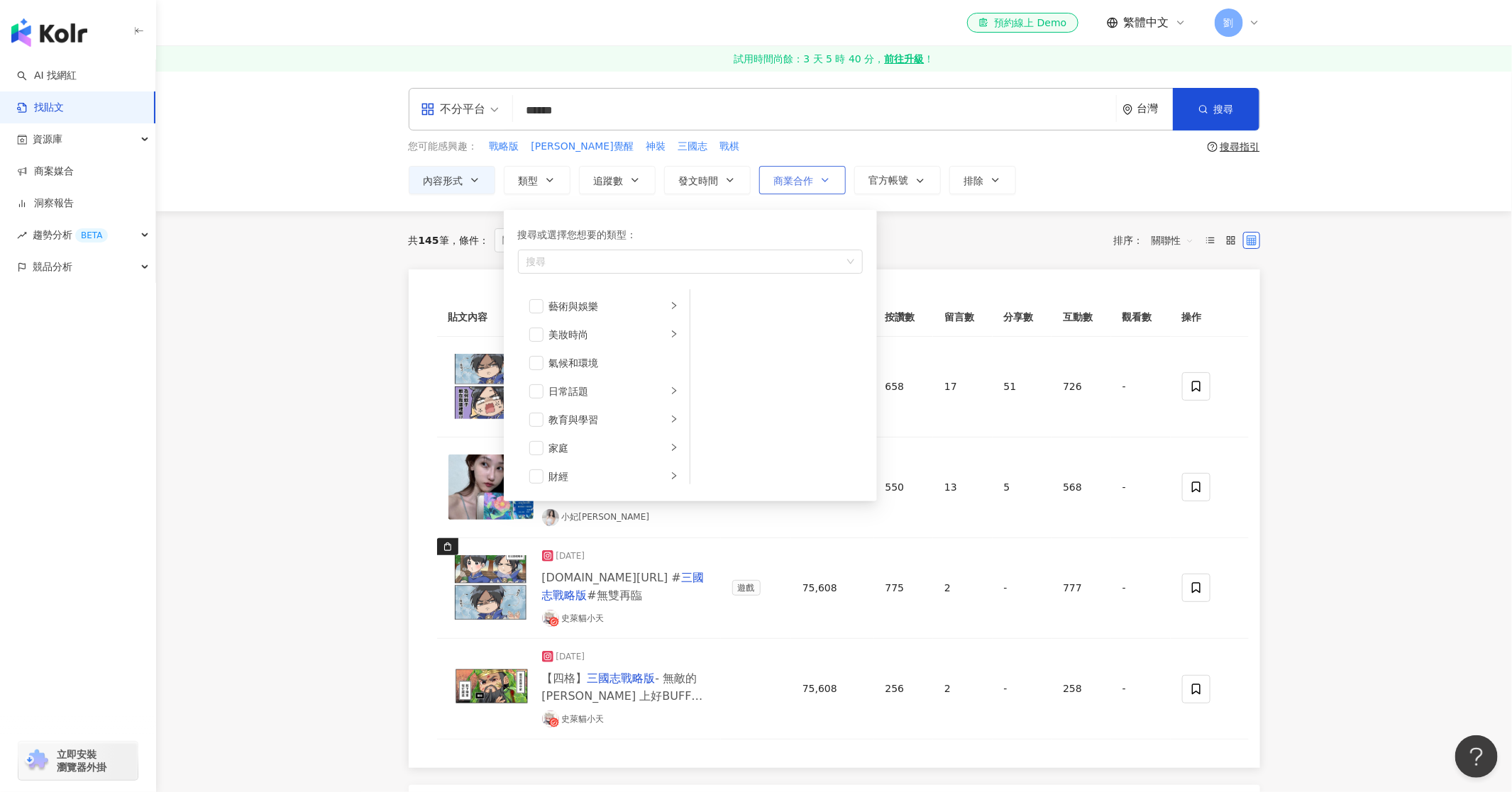
click at [815, 176] on button "商業合作" at bounding box center [802, 180] width 86 height 28
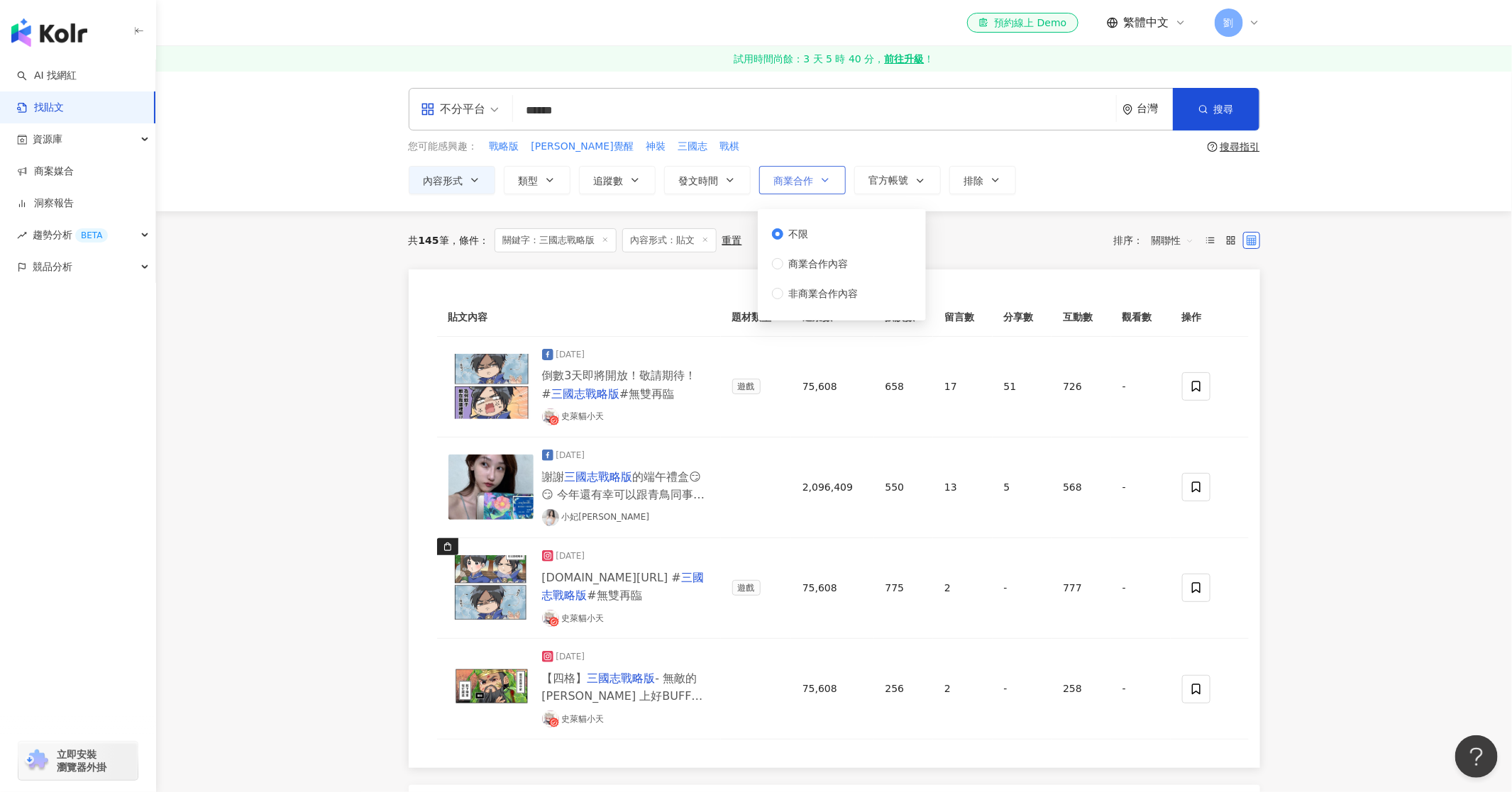
click at [815, 176] on button "商業合作" at bounding box center [802, 180] width 86 height 28
click at [885, 174] on span "官方帳號" at bounding box center [889, 179] width 40 height 11
click at [884, 252] on span "顯示" at bounding box center [890, 255] width 31 height 16
click at [1041, 227] on div "共 145 筆 條件 ： 關鍵字：三國志戰略版 內容形式：貼文 重置 排序： 關聯性" at bounding box center [834, 240] width 851 height 58
click at [993, 179] on icon "button" at bounding box center [995, 180] width 6 height 3
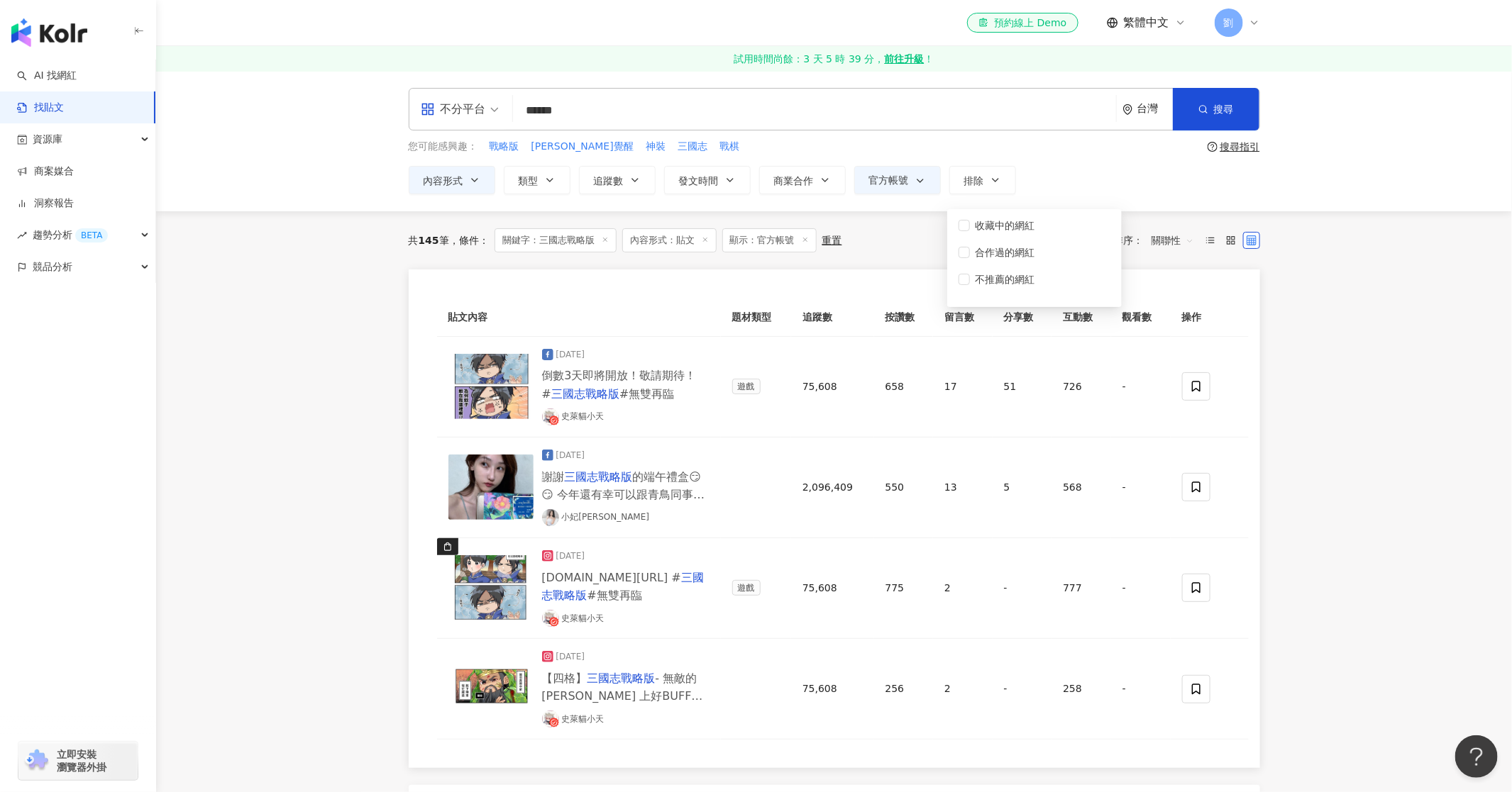
click at [853, 211] on div "共 145 筆 條件 ： 關鍵字：三國志戰略版 內容形式：貼文 顯示：官方帳號 重置 排序： 關聯性" at bounding box center [834, 240] width 851 height 58
click at [814, 179] on button "商業合作" at bounding box center [802, 180] width 86 height 28
click at [732, 188] on button "發文時間" at bounding box center [707, 180] width 86 height 28
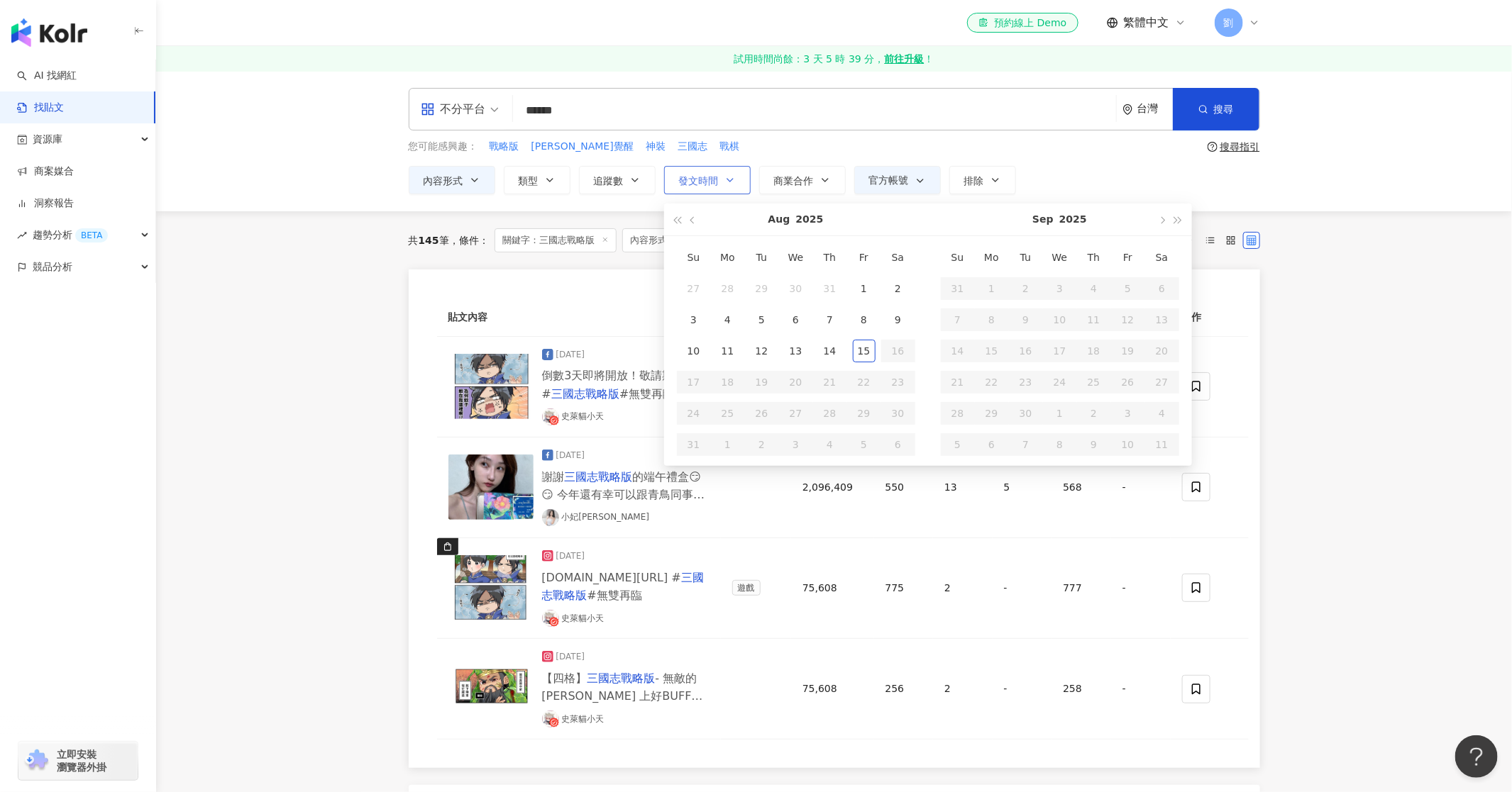
click at [730, 175] on icon "button" at bounding box center [729, 179] width 11 height 11
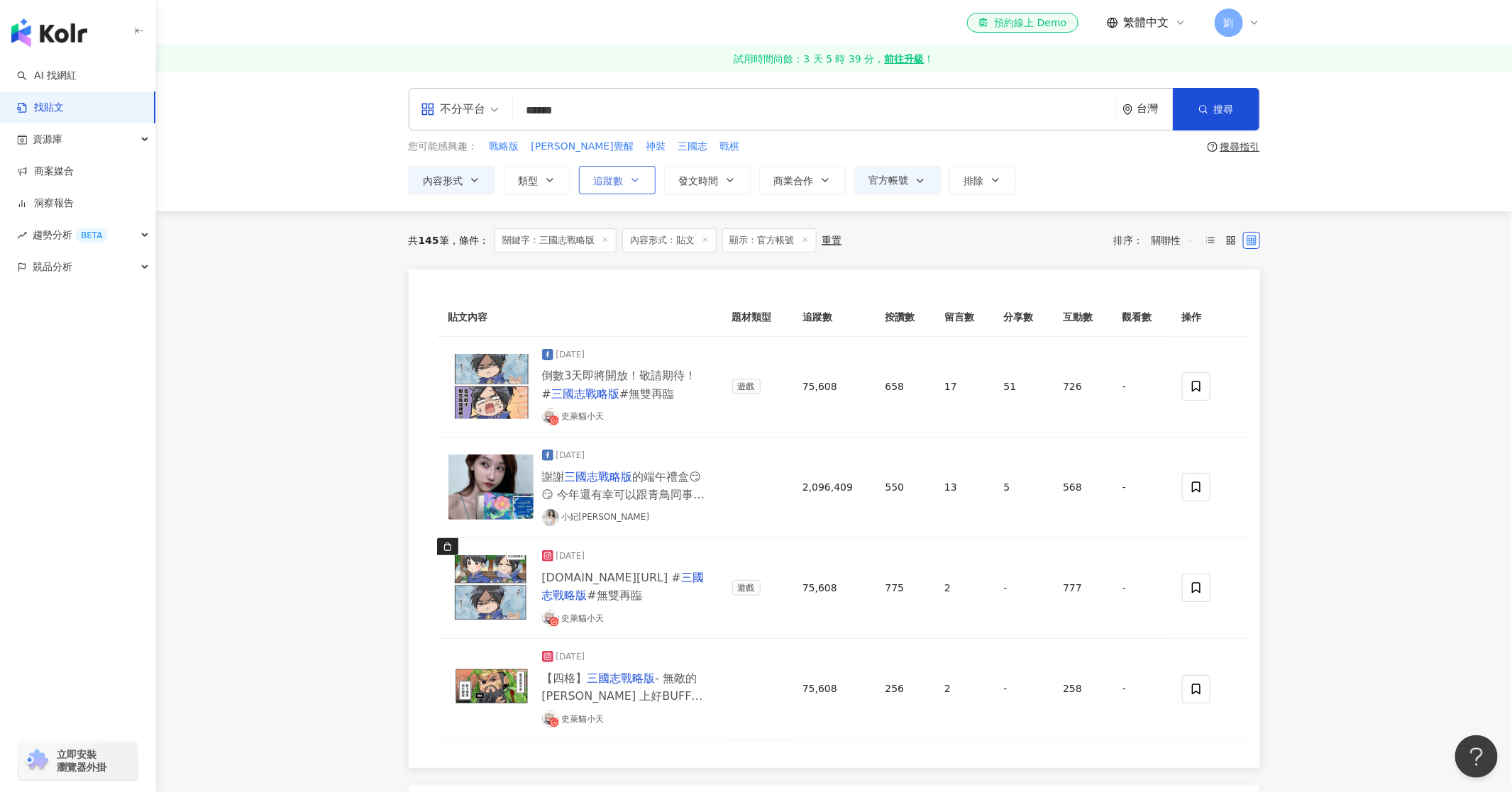
click at [639, 178] on button "追蹤數" at bounding box center [617, 180] width 77 height 28
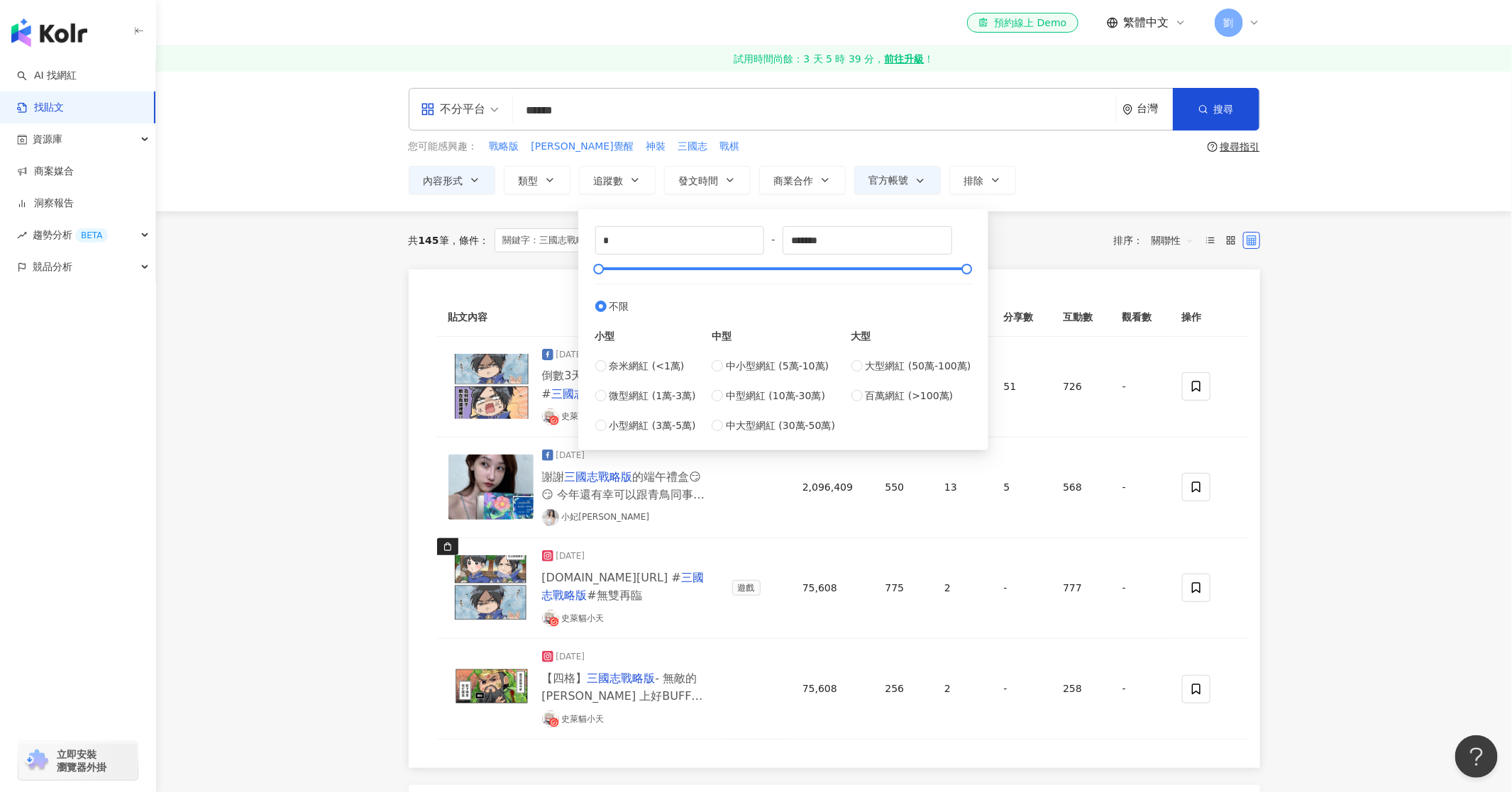
type input "*****"
click at [1039, 252] on div "共 145 筆 條件 ： 關鍵字：三國志戰略版 內容形式：貼文 顯示：官方帳號 重置 排序： 關聯性" at bounding box center [834, 240] width 851 height 58
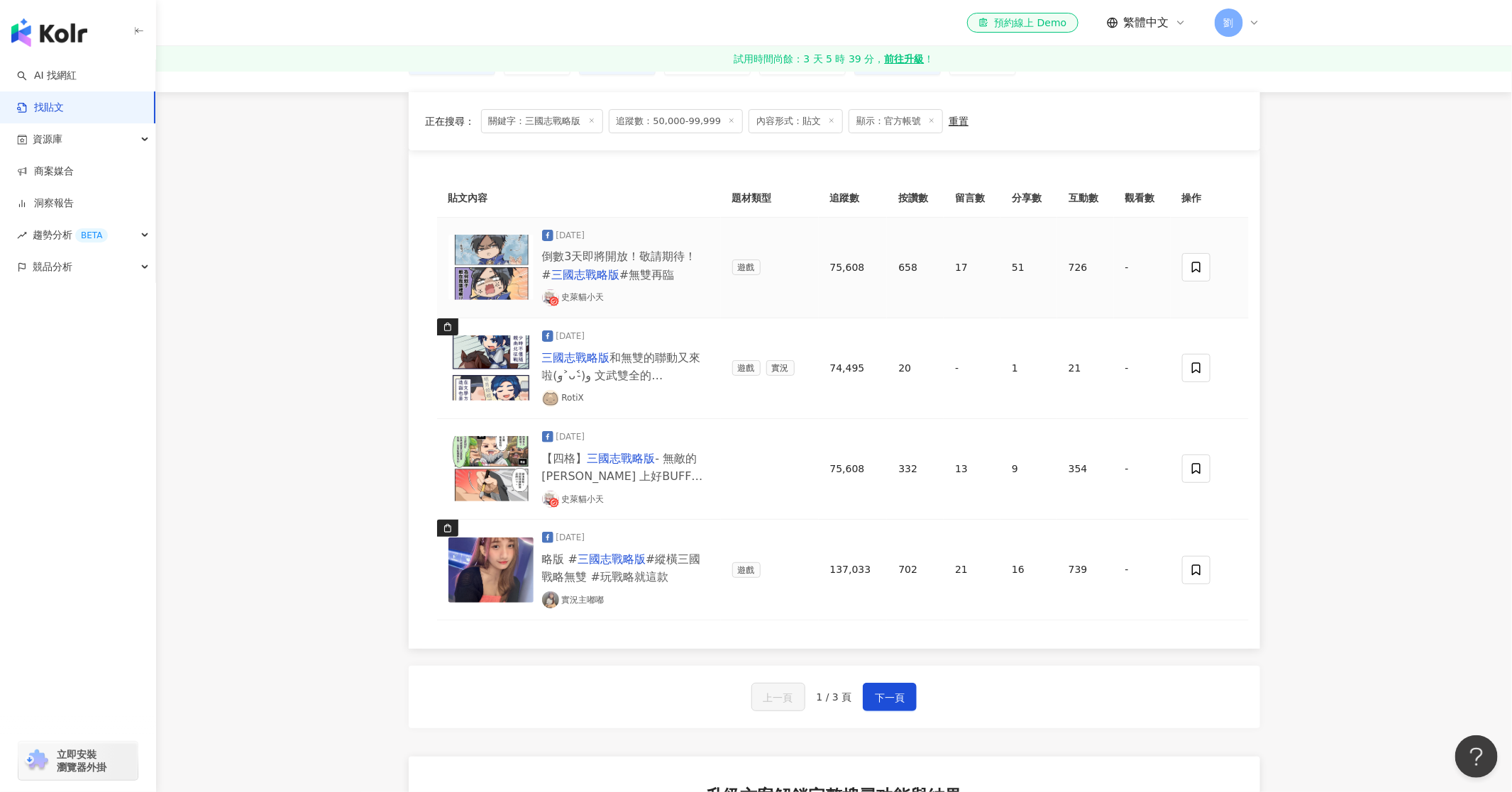
scroll to position [150, 0]
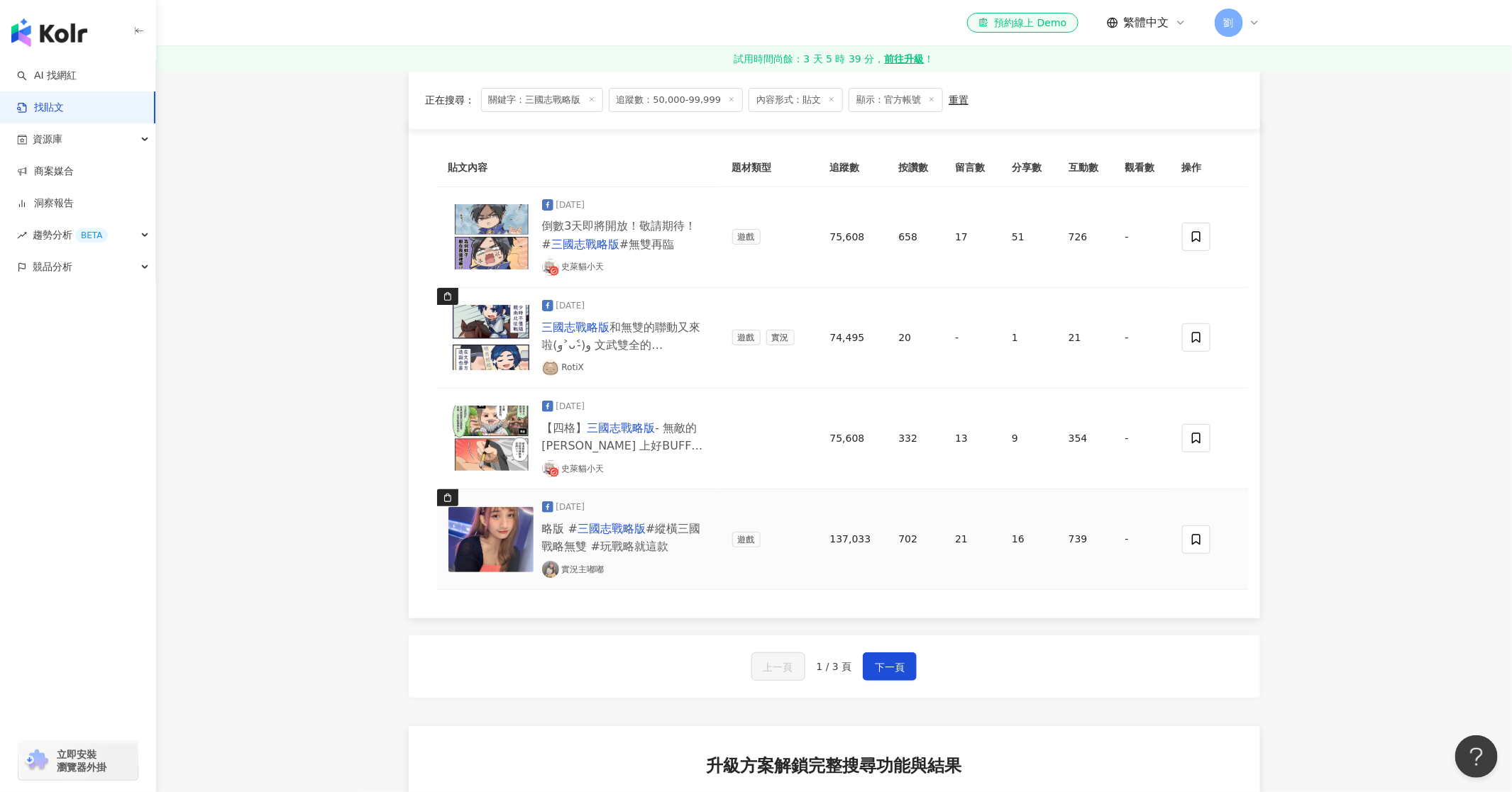
click at [518, 546] on img at bounding box center [490, 540] width 85 height 65
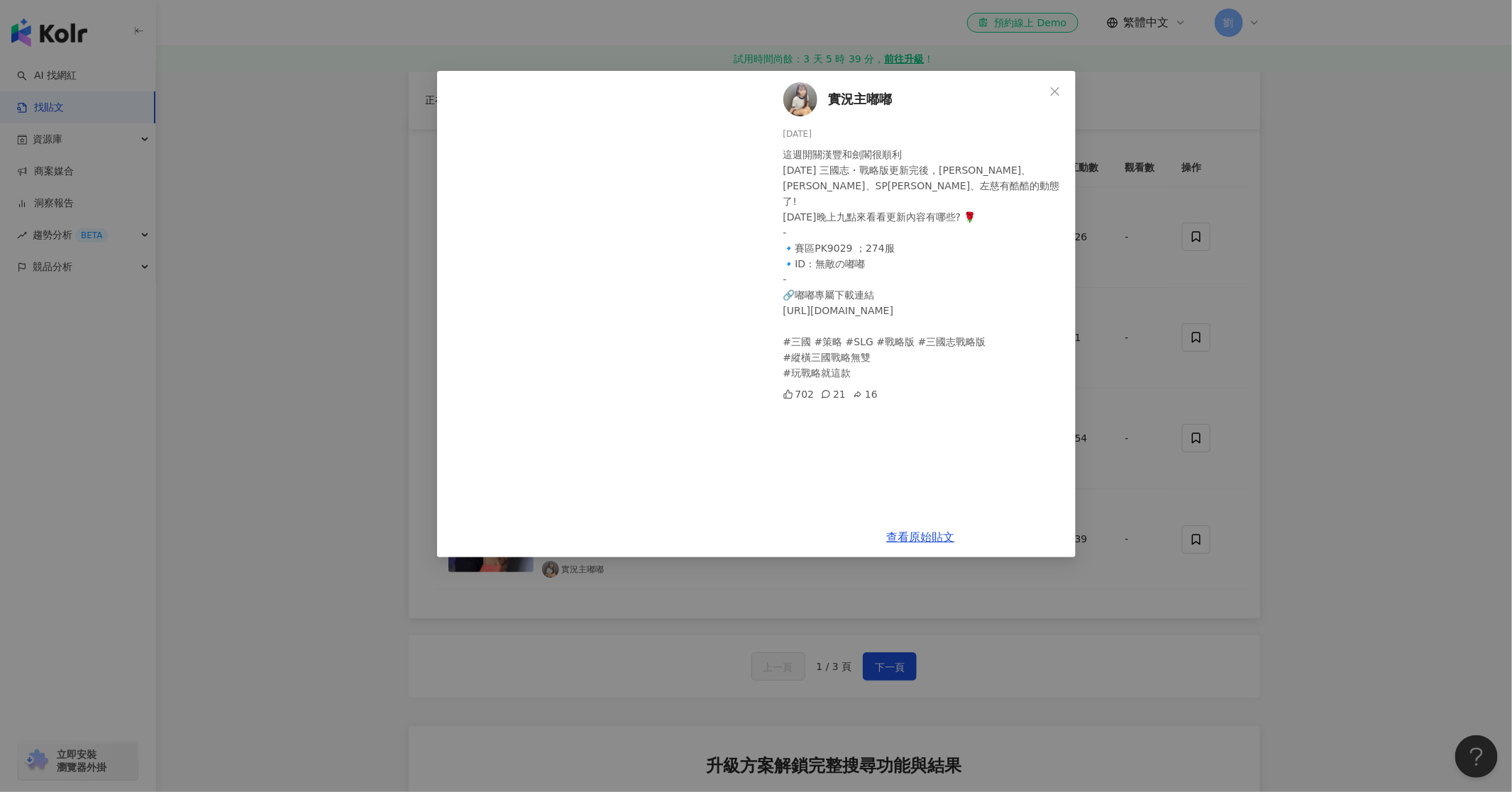
click at [860, 94] on span "實況主嘟嘟" at bounding box center [860, 99] width 63 height 20
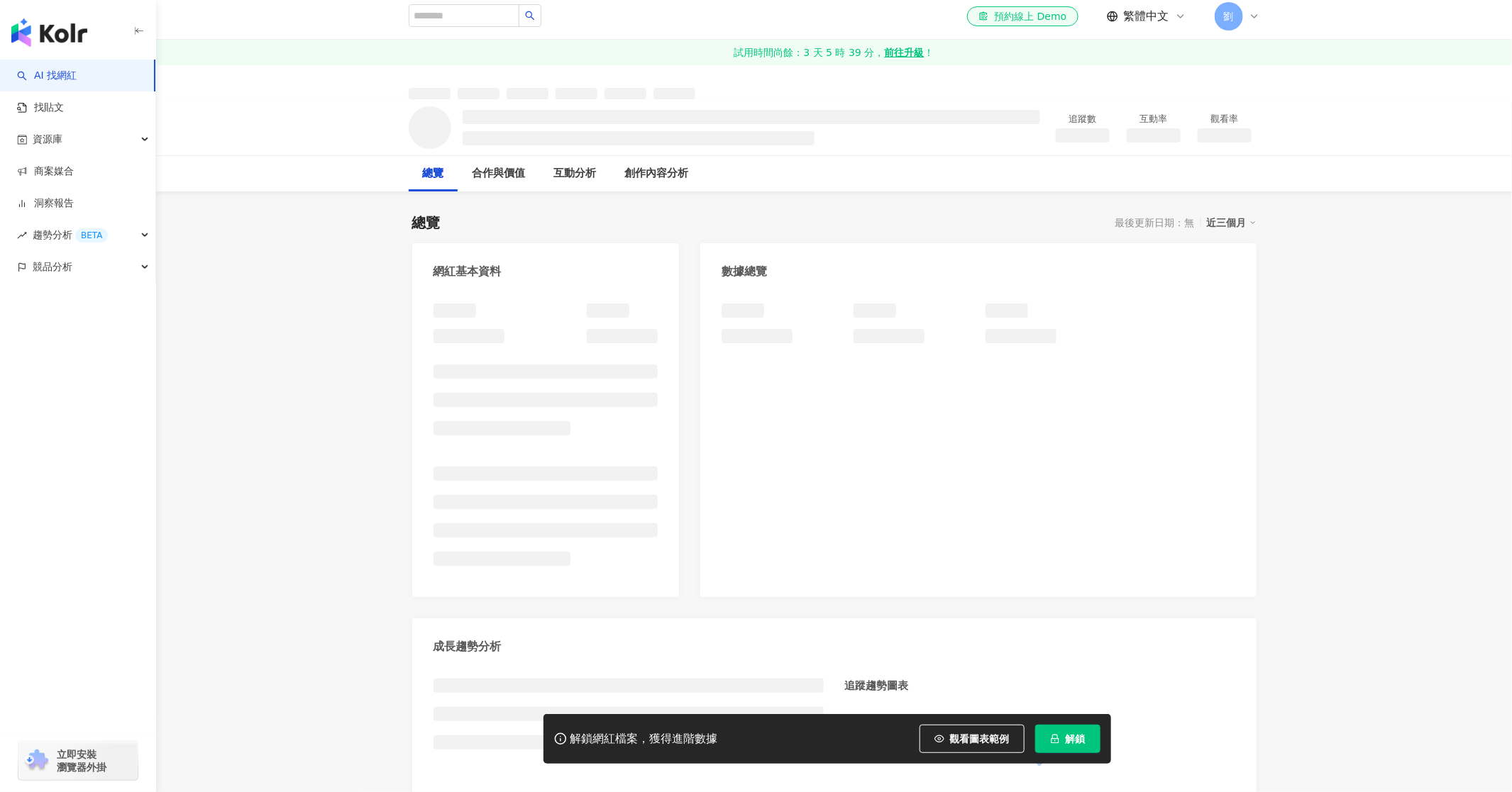
scroll to position [7, 0]
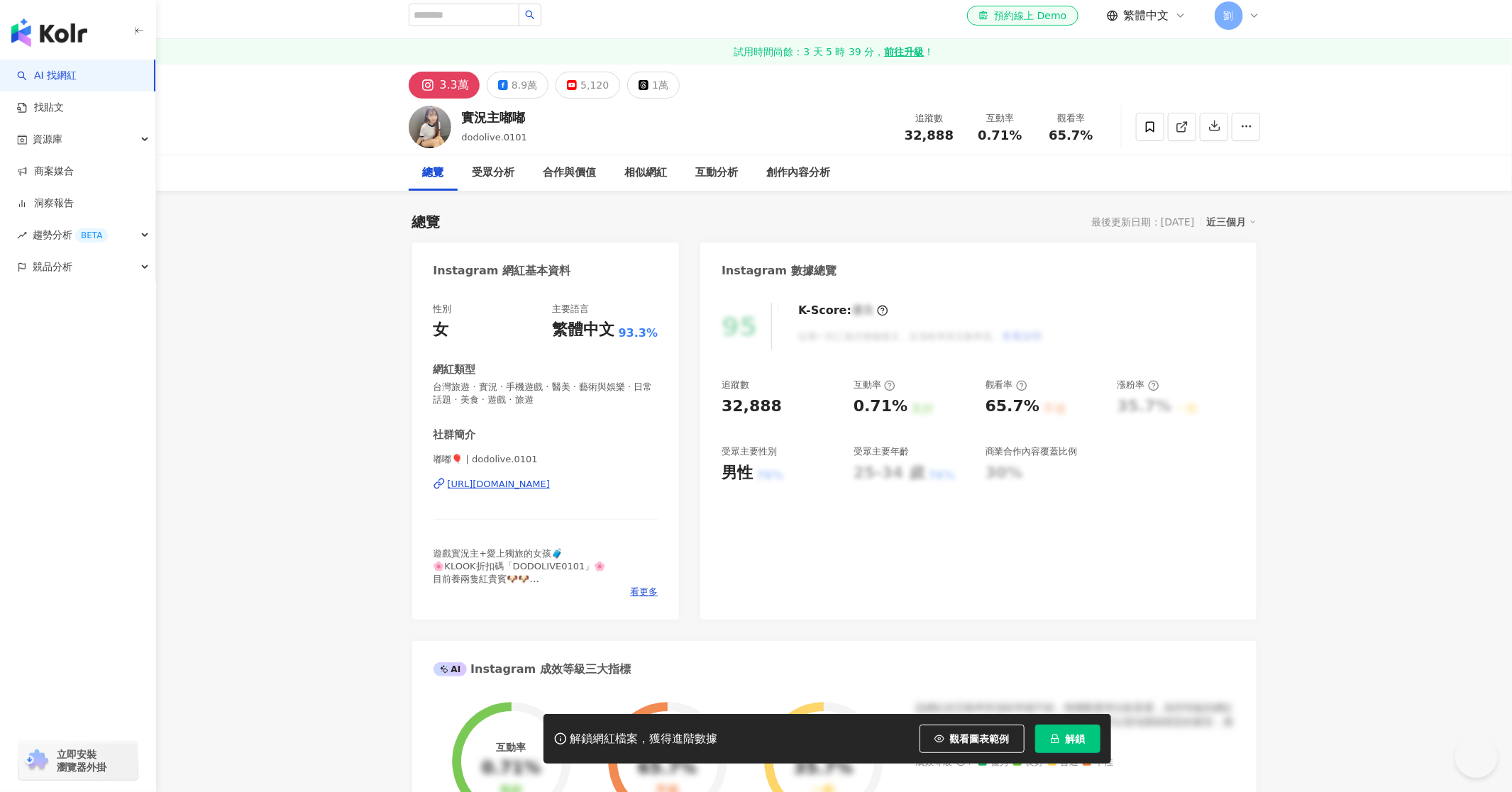
scroll to position [11, 0]
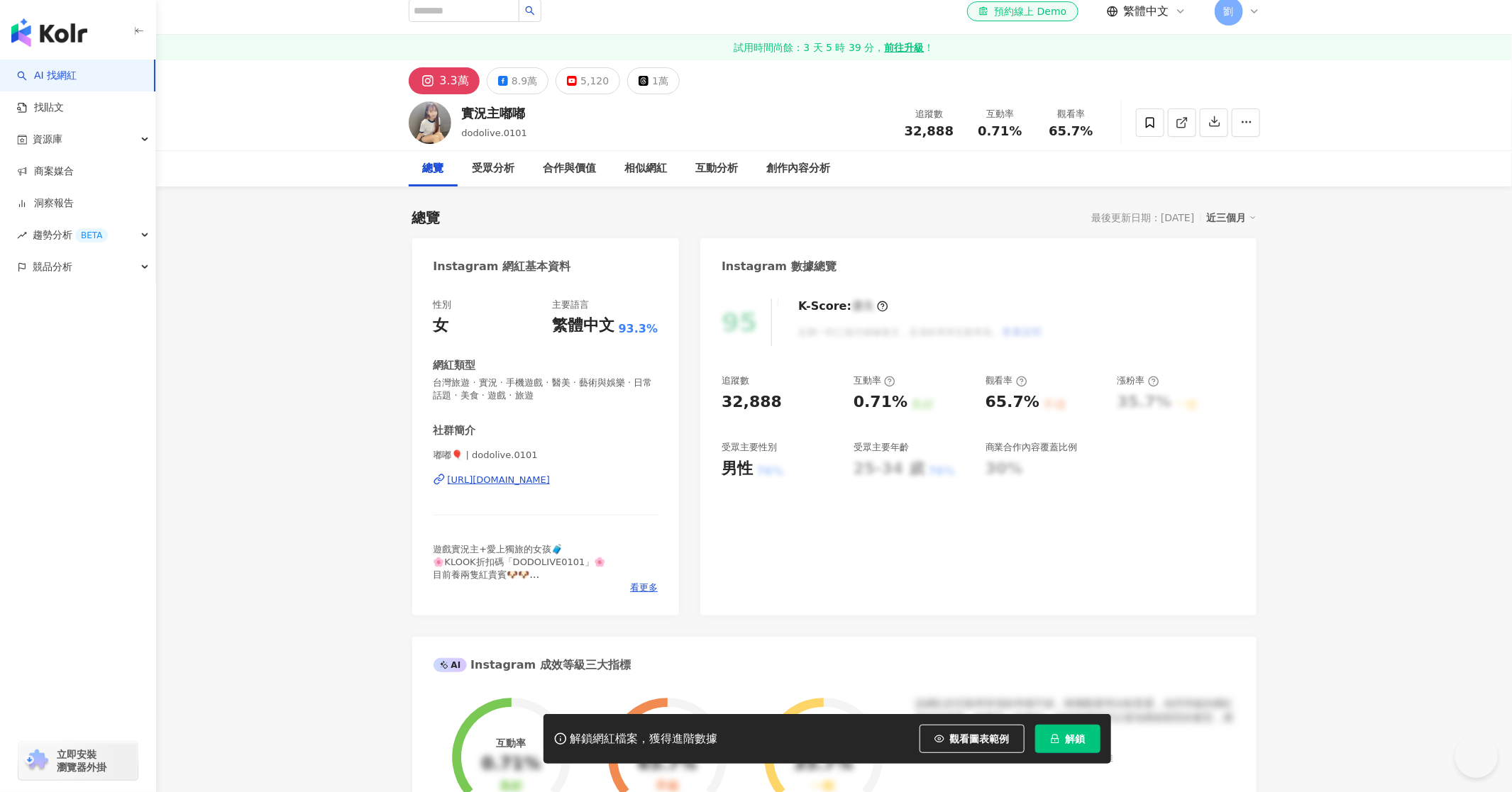
click at [963, 736] on span "觀看圖表範例" at bounding box center [980, 739] width 60 height 11
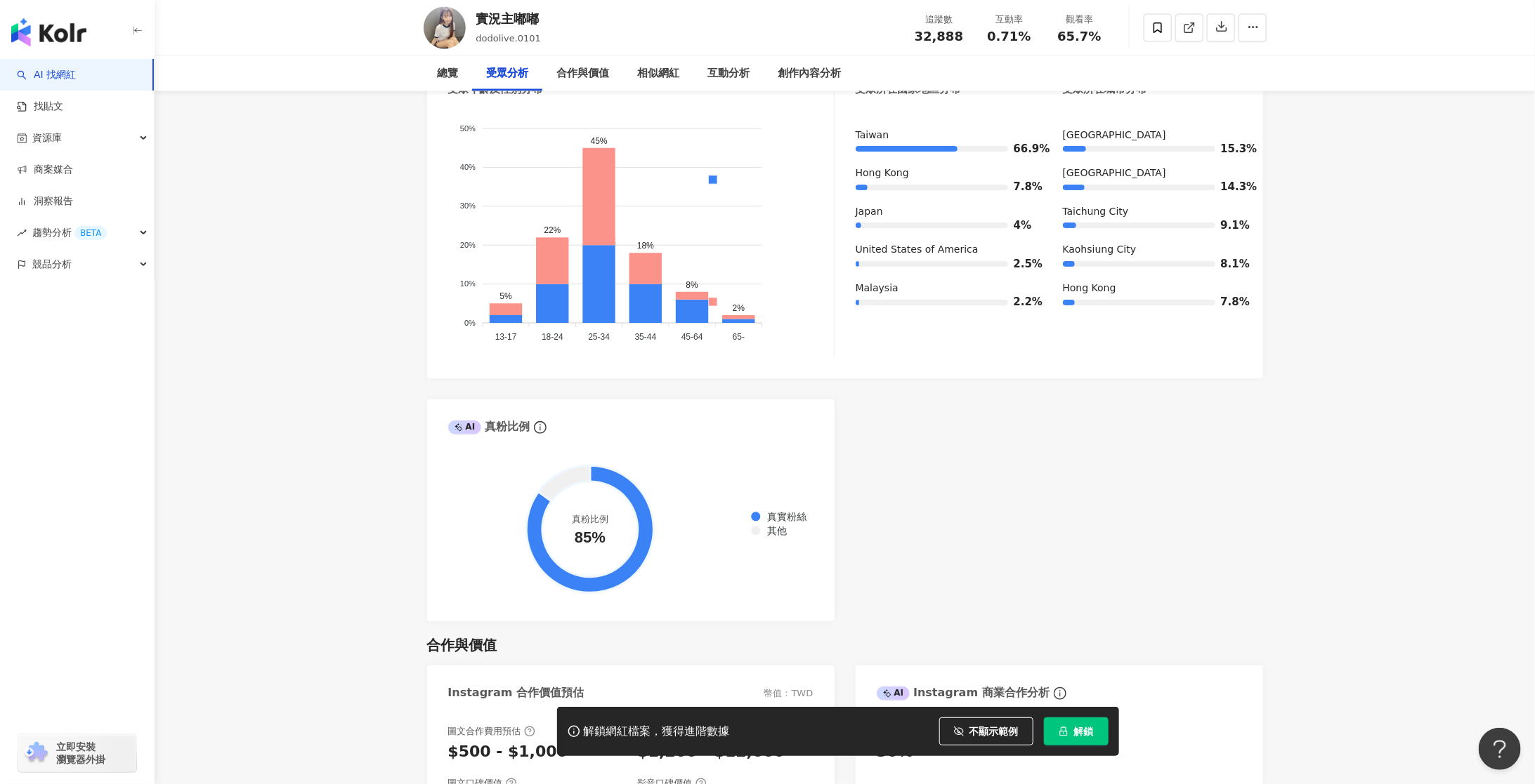
scroll to position [0, 0]
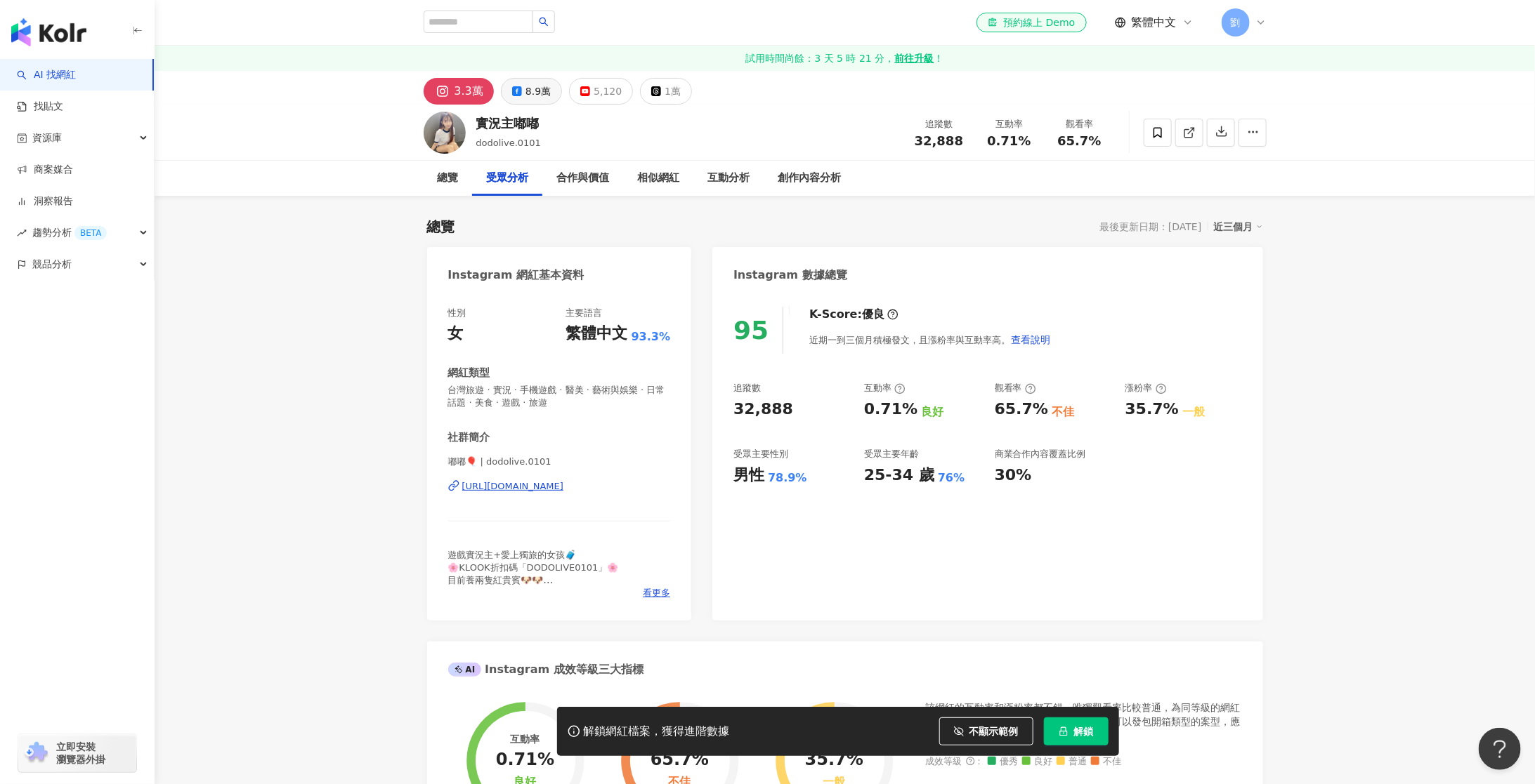
click at [535, 86] on div "8.9萬" at bounding box center [538, 91] width 26 height 20
